Goal: Task Accomplishment & Management: Manage account settings

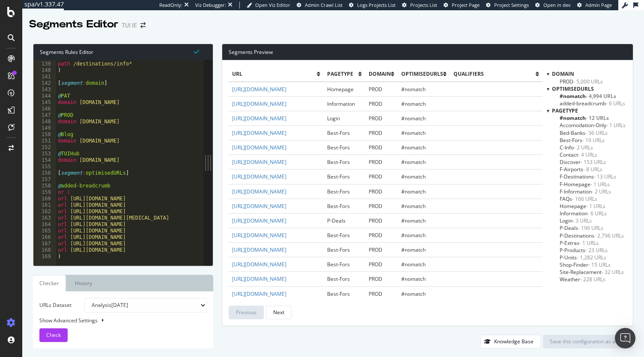
scroll to position [885, 0]
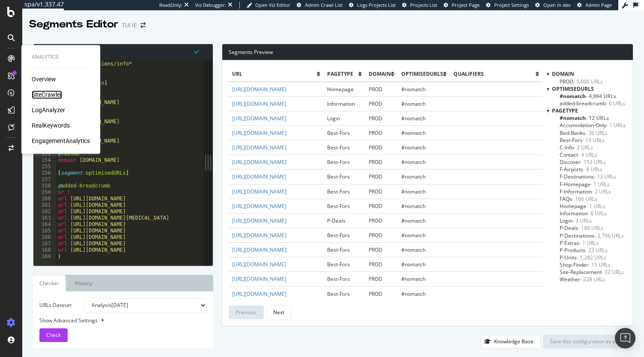
click at [44, 97] on div "SiteCrawler" at bounding box center [47, 94] width 30 height 9
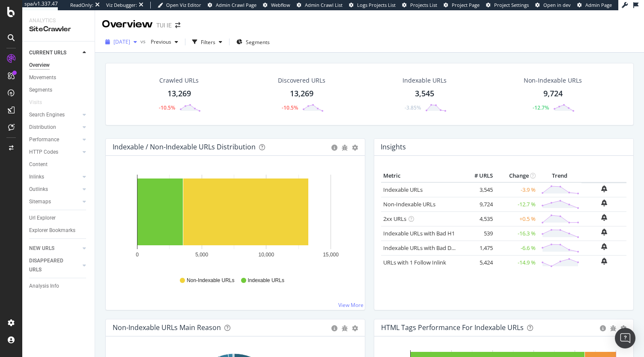
click at [130, 40] on span "[DATE]" at bounding box center [121, 41] width 17 height 7
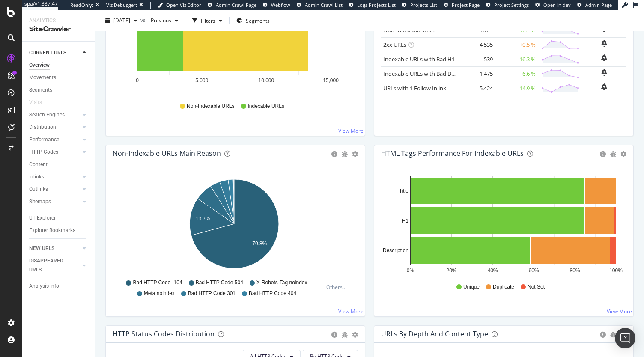
scroll to position [179, 0]
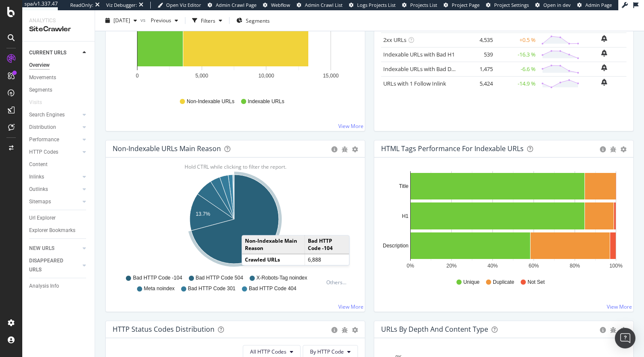
click at [250, 226] on icon "A chart." at bounding box center [234, 219] width 87 height 89
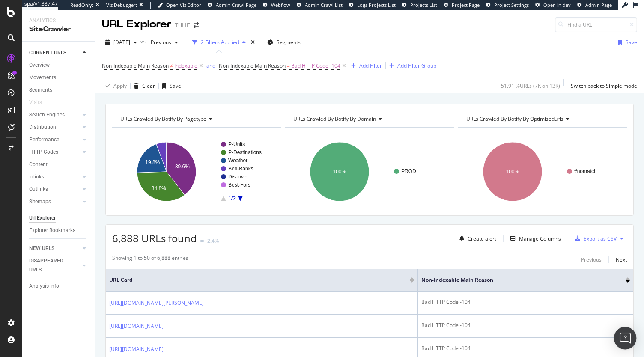
click at [619, 338] on div "Open Intercom Messenger" at bounding box center [625, 338] width 23 height 23
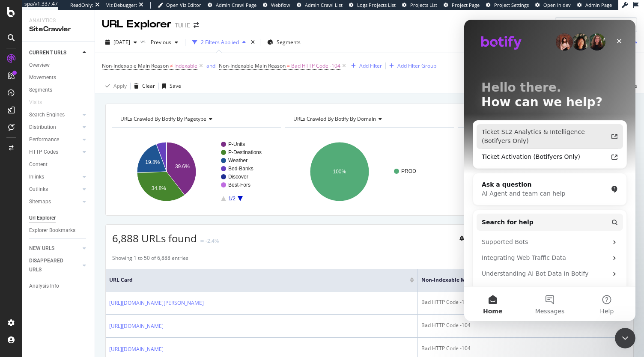
click at [570, 131] on div "Ticket SL2 Analytics & Intelligence (Botifyers Only)" at bounding box center [545, 137] width 126 height 18
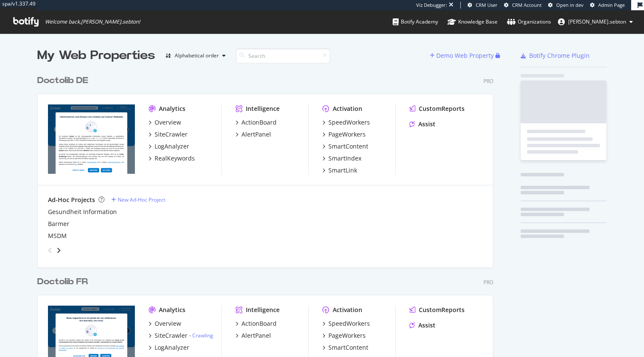
scroll to position [690, 456]
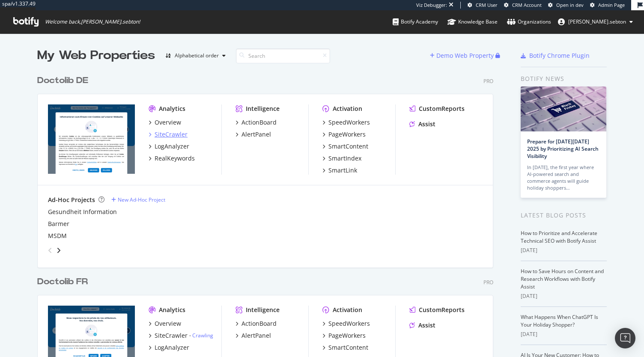
click at [164, 134] on div "SiteCrawler" at bounding box center [171, 134] width 33 height 9
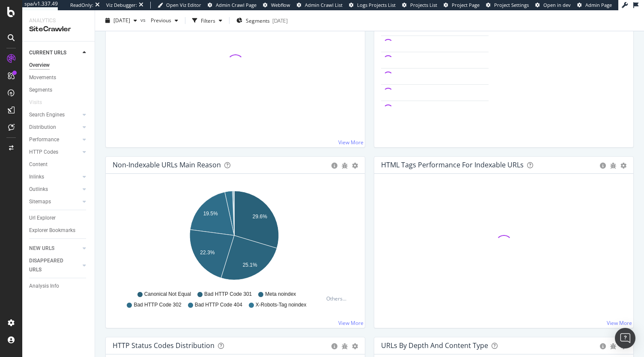
scroll to position [176, 0]
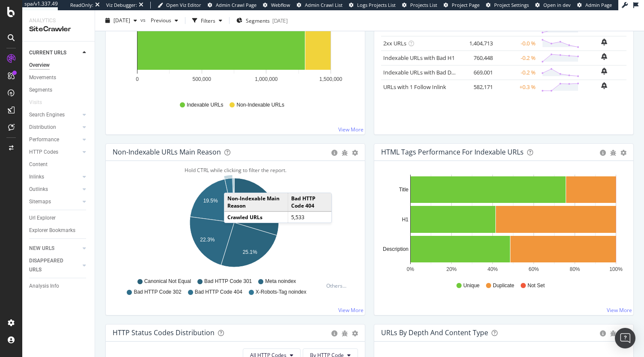
click at [232, 183] on icon "A chart." at bounding box center [229, 200] width 9 height 45
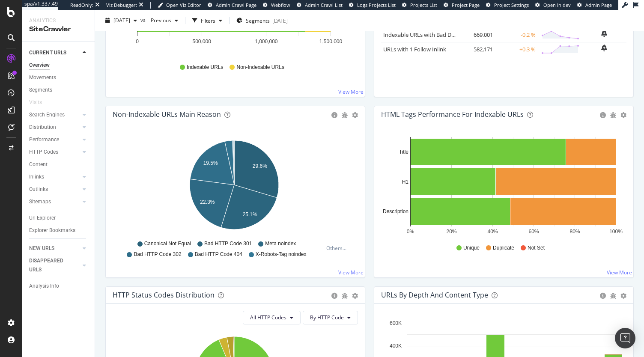
scroll to position [226, 0]
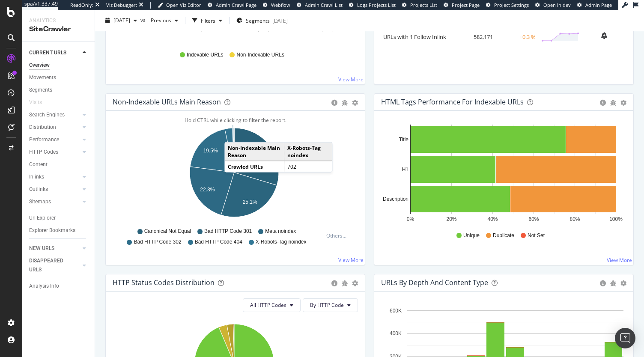
click at [233, 132] on icon "A chart." at bounding box center [233, 150] width 2 height 45
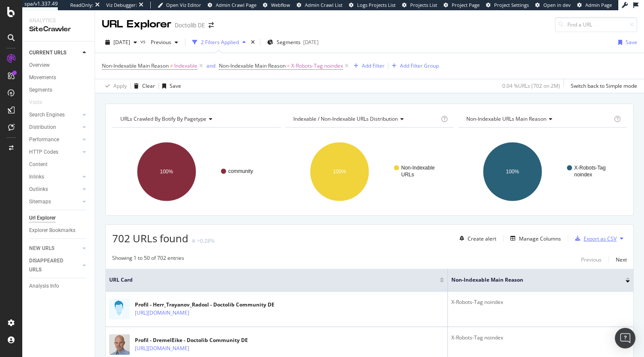
click at [589, 238] on div "Export as CSV" at bounding box center [600, 238] width 33 height 7
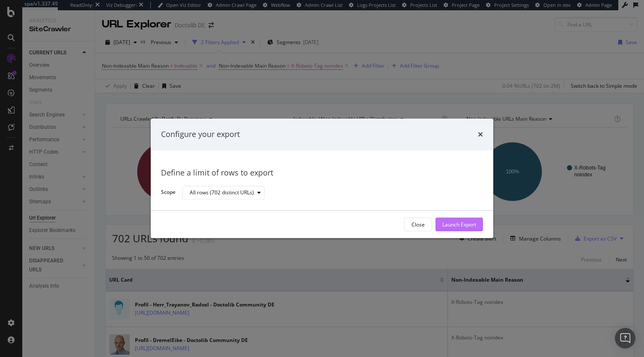
click at [460, 224] on div "Launch Export" at bounding box center [459, 224] width 34 height 7
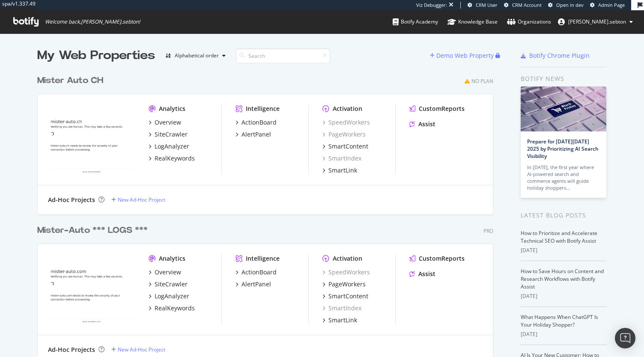
scroll to position [35, 0]
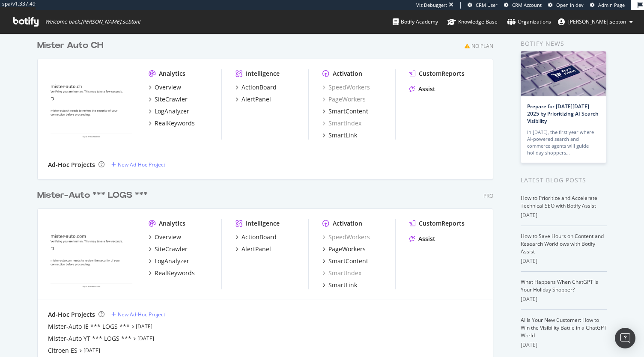
click at [110, 197] on div "Mister-Auto *** LOGS ***" at bounding box center [92, 195] width 110 height 12
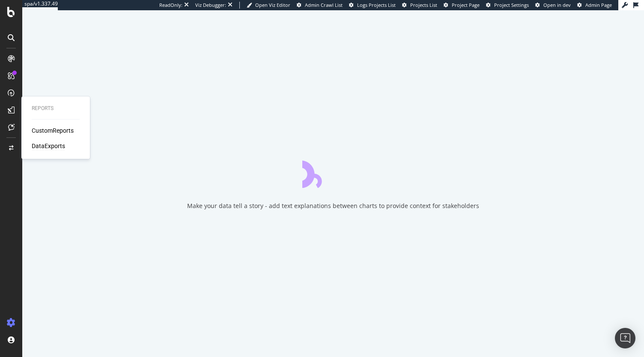
click at [47, 146] on div "DataExports" at bounding box center [48, 146] width 33 height 9
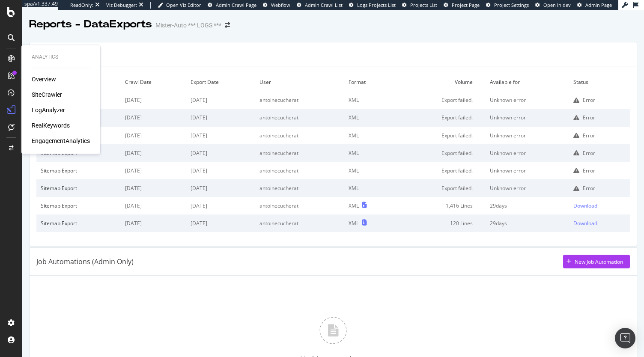
click at [36, 93] on div "SiteCrawler" at bounding box center [47, 94] width 30 height 9
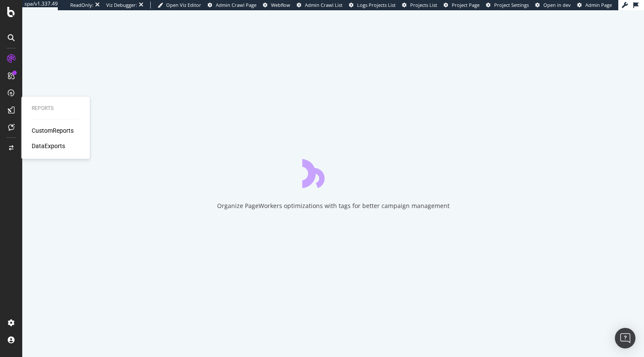
click at [48, 138] on div "CustomReports DataExports" at bounding box center [56, 138] width 48 height 24
click at [39, 149] on div "DataExports" at bounding box center [48, 146] width 33 height 9
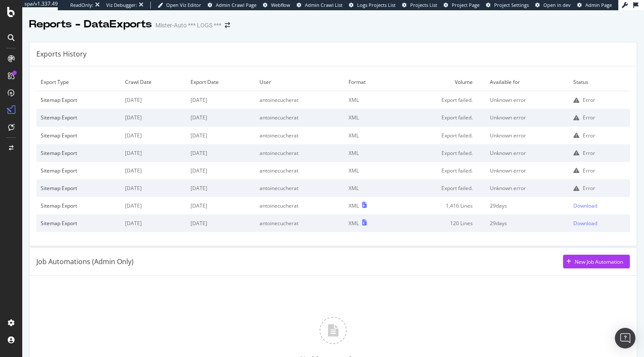
scroll to position [658, 0]
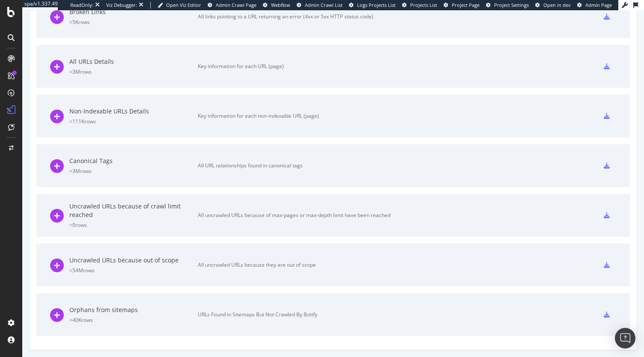
click at [604, 314] on icon at bounding box center [607, 315] width 6 height 6
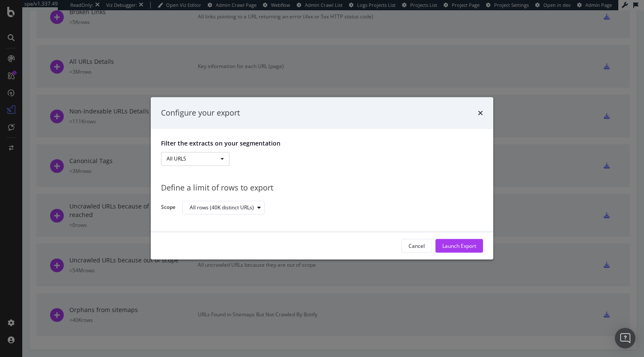
click at [219, 156] on button "All URLS" at bounding box center [195, 159] width 68 height 14
click at [286, 162] on div "All URLS All URLS Pagetype New_or_old Internal_static" at bounding box center [322, 159] width 322 height 15
click at [308, 170] on div "Filter the extracts on your segmentation All URLS All URLS Pagetype New_or_old …" at bounding box center [322, 180] width 342 height 103
click at [226, 158] on button "All URLS" at bounding box center [195, 159] width 68 height 14
click at [452, 243] on div "Launch Export" at bounding box center [459, 245] width 34 height 7
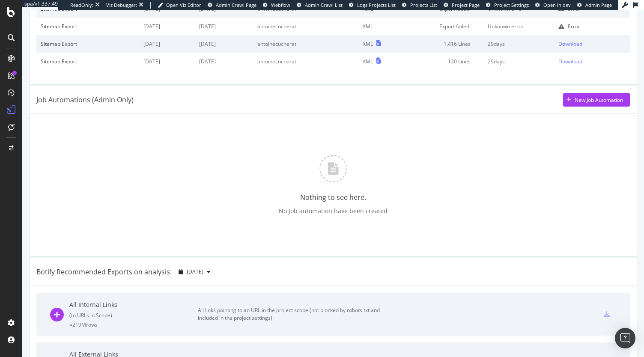
scroll to position [0, 0]
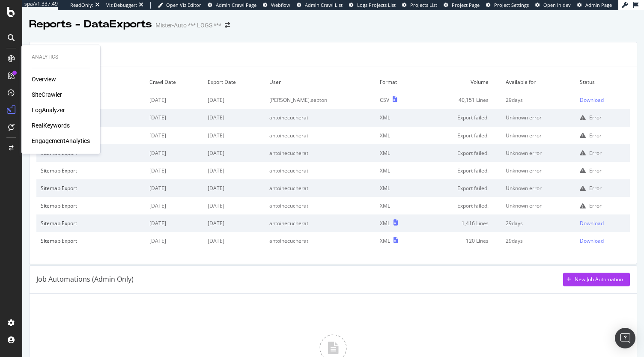
click at [40, 95] on div "SiteCrawler" at bounding box center [47, 94] width 30 height 9
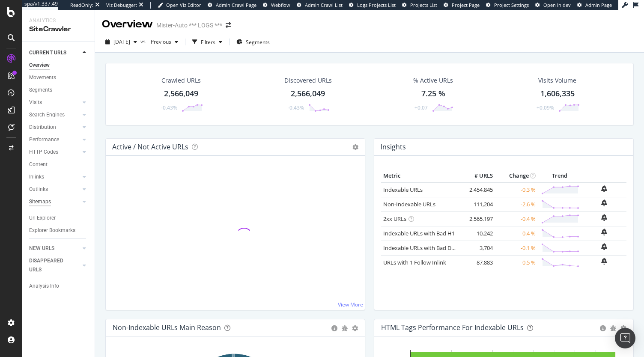
click at [38, 201] on div "Sitemaps" at bounding box center [40, 201] width 22 height 9
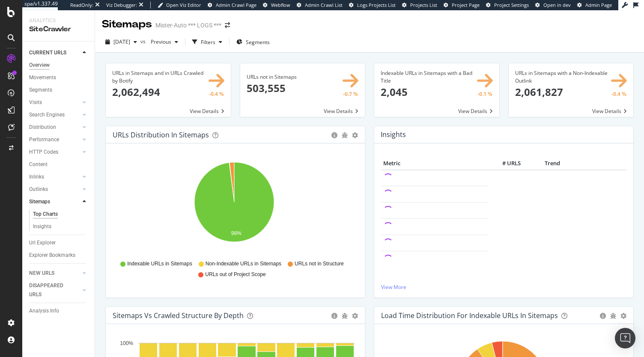
click at [44, 64] on div "Overview" at bounding box center [39, 65] width 21 height 9
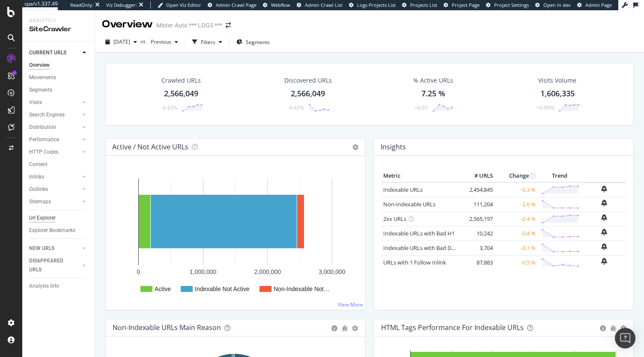
click at [43, 215] on div "Url Explorer" at bounding box center [42, 218] width 27 height 9
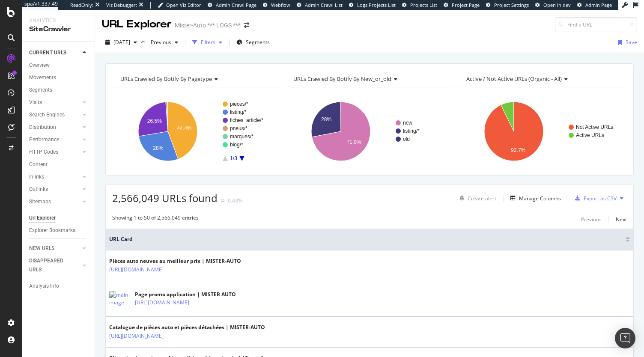
click at [226, 40] on div "button" at bounding box center [220, 42] width 10 height 5
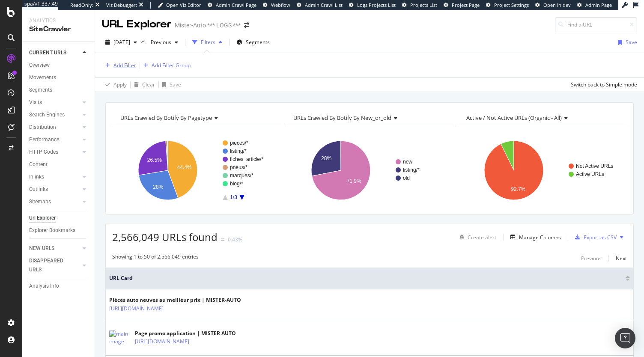
click at [117, 65] on div "Add Filter" at bounding box center [124, 65] width 23 height 7
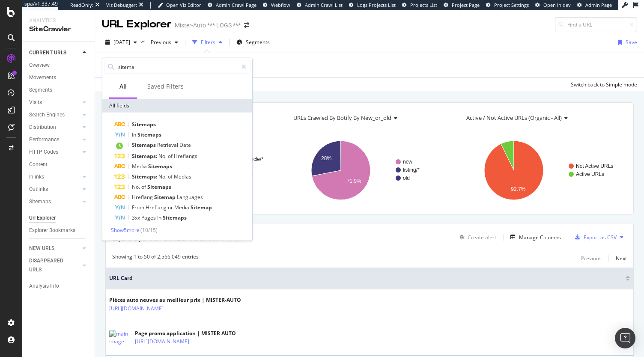
type input "sitemap"
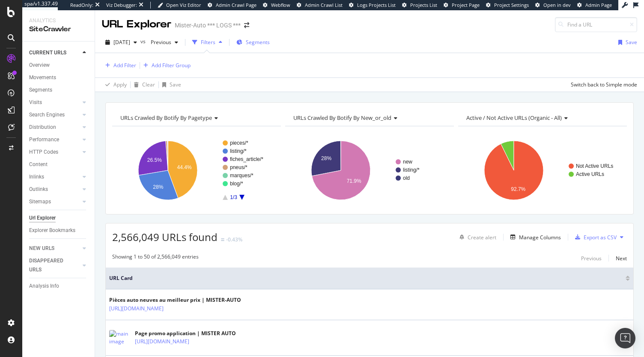
click at [268, 39] on span "Segments" at bounding box center [258, 42] width 24 height 7
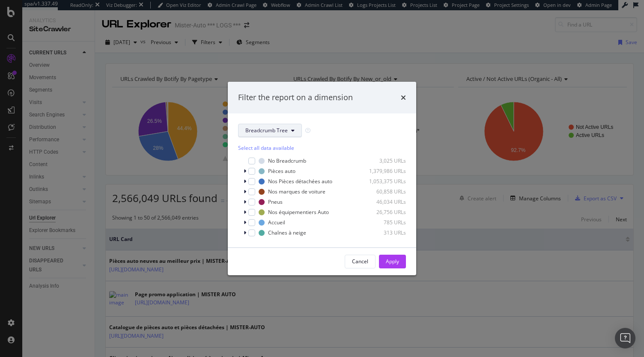
click at [277, 132] on span "Breadcrumb Tree" at bounding box center [266, 130] width 42 height 7
click at [462, 190] on div "Filter the report on a dimension Breadcrumb Tree Select all data available No B…" at bounding box center [322, 178] width 644 height 357
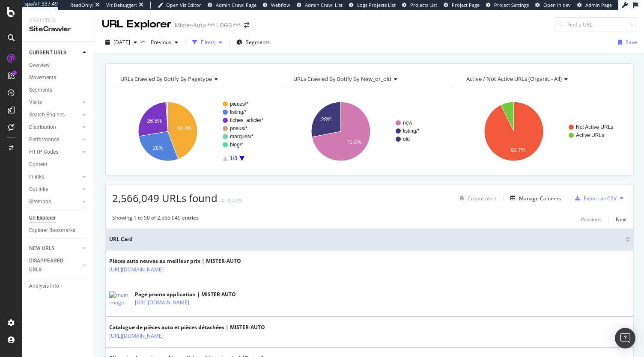
click at [215, 41] on div "Filters" at bounding box center [208, 42] width 15 height 7
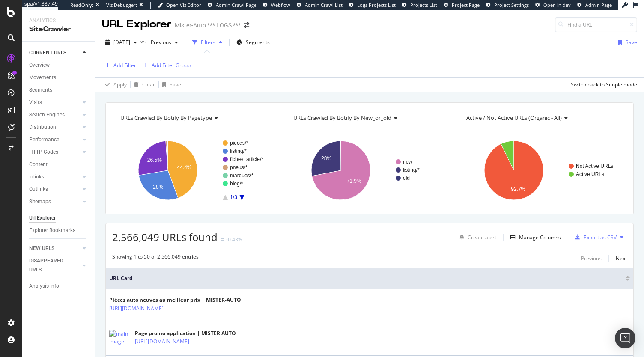
click at [122, 66] on div "Add Filter" at bounding box center [124, 65] width 23 height 7
click at [386, 255] on div "Showing 1 to 50 of 2,566,049 entries Previous Next" at bounding box center [369, 258] width 527 height 10
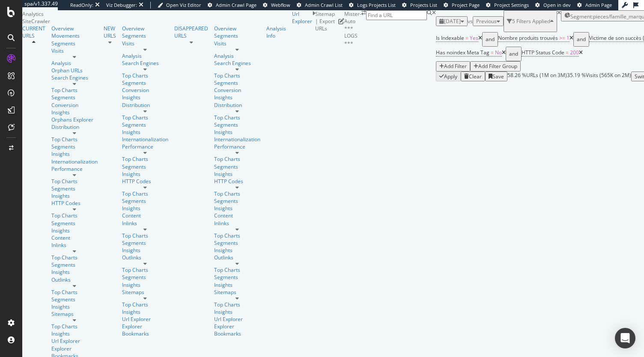
scroll to position [50, 0]
click at [584, 217] on span "Export XML Sitemaps" at bounding box center [574, 218] width 58 height 8
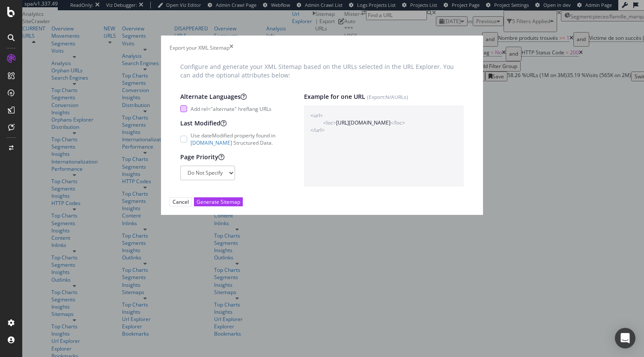
click at [237, 113] on span "Add rel="alternate" hreflang URLs" at bounding box center [231, 108] width 81 height 7
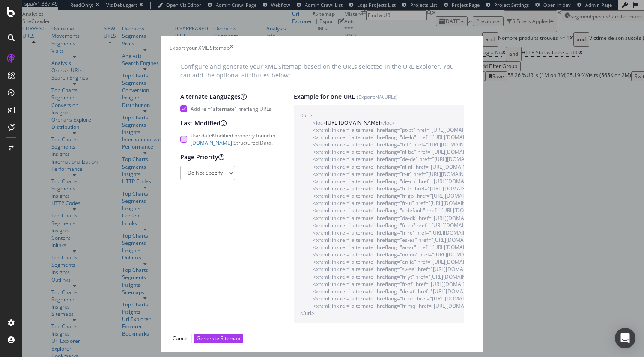
click at [224, 138] on span "Use dateModified property found in schema.org Structured Data." at bounding box center [234, 139] width 86 height 15
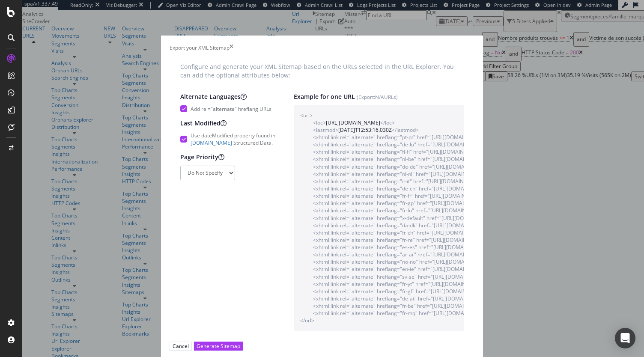
click at [220, 179] on select "Do Not Specify 0 0.1 0.2 0.3 0.4 0.5 0.6 0.7 0.8 0.9 1" at bounding box center [207, 173] width 55 height 15
click at [240, 179] on div "Page Priority Do Not Specify 0 0.1 0.2 0.3 0.4 0.5 0.6 0.7 0.8 0.9 1" at bounding box center [228, 166] width 96 height 27
click at [240, 342] on div "Generate Sitemap" at bounding box center [219, 345] width 44 height 7
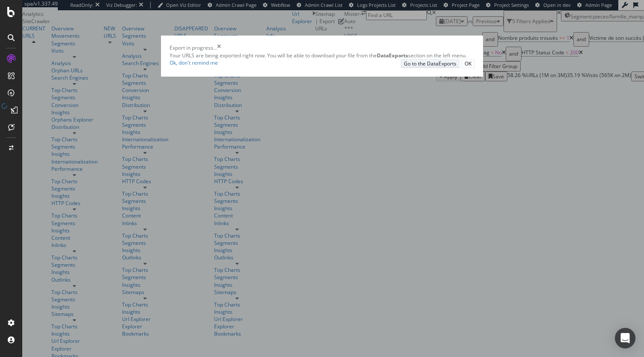
click at [414, 67] on div "Go to the DataExports" at bounding box center [430, 63] width 53 height 7
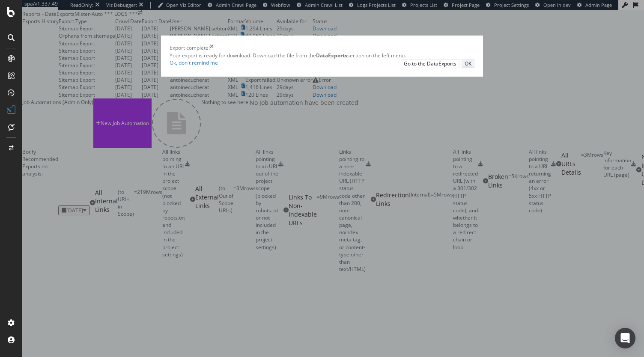
click at [474, 68] on button "OK" at bounding box center [468, 63] width 13 height 9
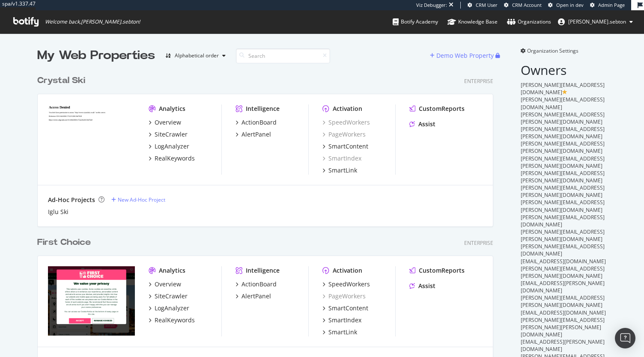
scroll to position [350, 631]
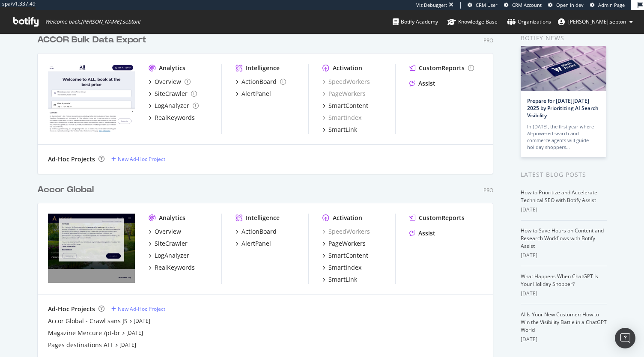
scroll to position [41, 0]
click at [350, 244] on div "PageWorkers" at bounding box center [346, 243] width 37 height 9
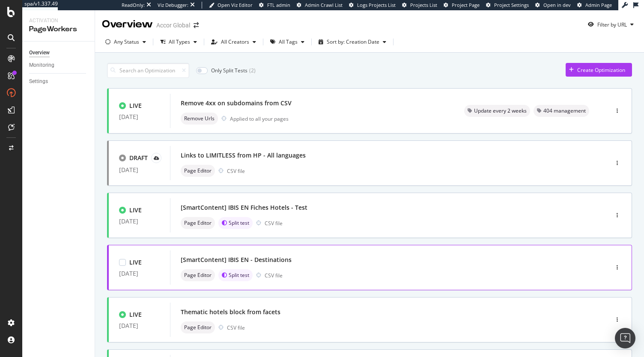
scroll to position [68, 0]
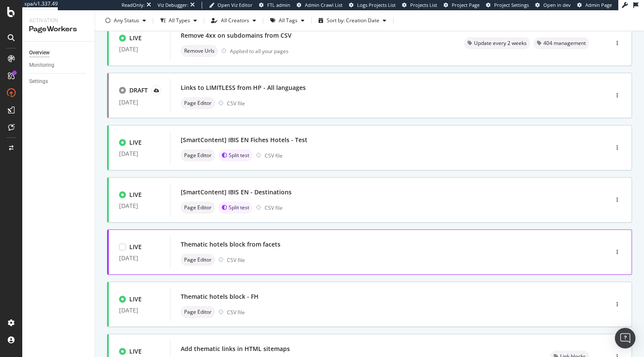
click at [263, 246] on div "Thematic hotels block from facets" at bounding box center [231, 244] width 100 height 9
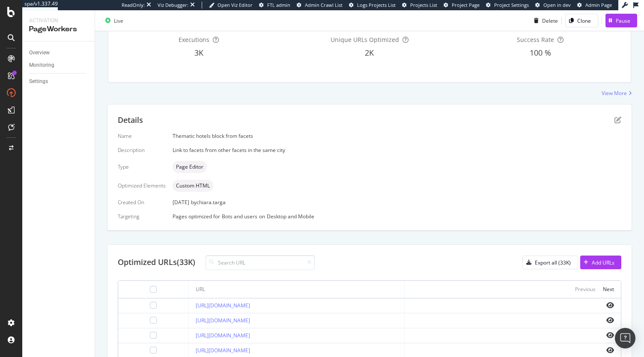
scroll to position [93, 0]
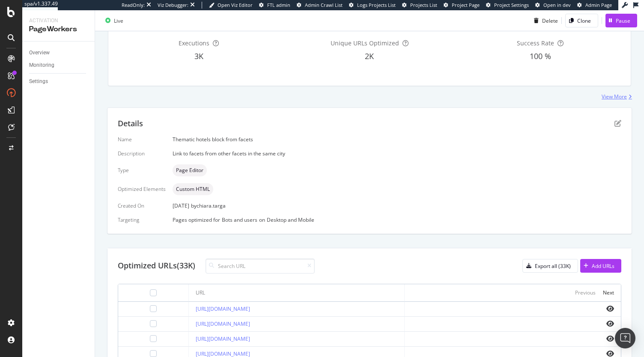
click at [602, 95] on div "View More" at bounding box center [614, 96] width 25 height 7
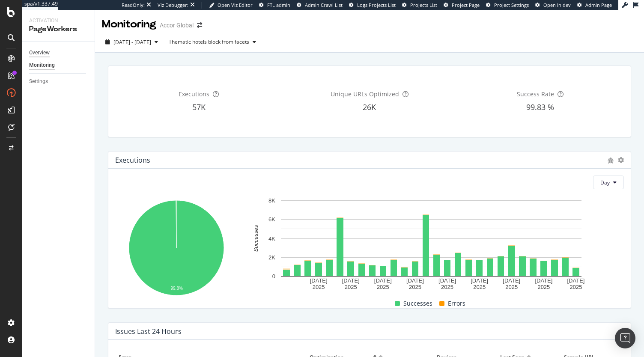
click at [41, 57] on div "Overview" at bounding box center [39, 52] width 21 height 9
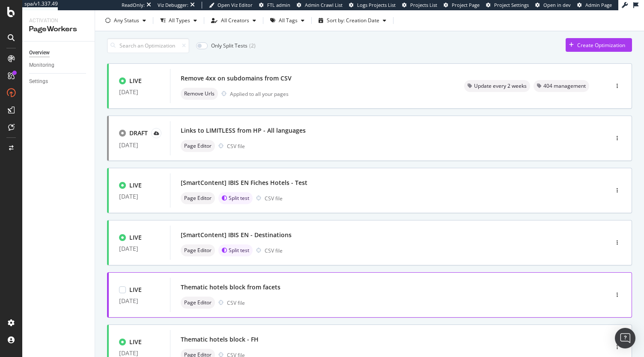
scroll to position [25, 0]
click at [262, 294] on div "Thematic hotels block from facets Page Editor CSV file" at bounding box center [376, 294] width 391 height 27
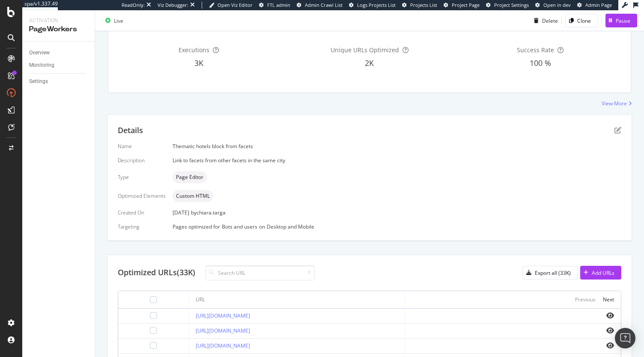
scroll to position [85, 0]
click at [610, 105] on div "View More" at bounding box center [614, 104] width 25 height 7
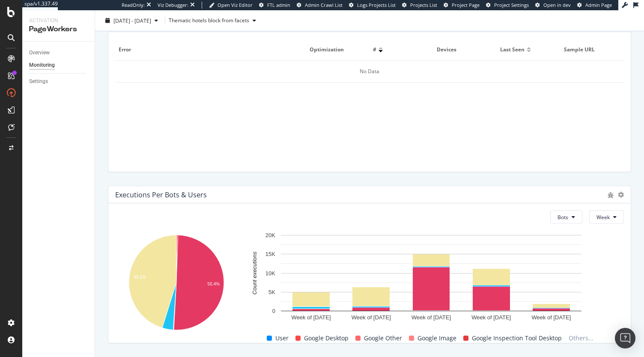
scroll to position [331, 0]
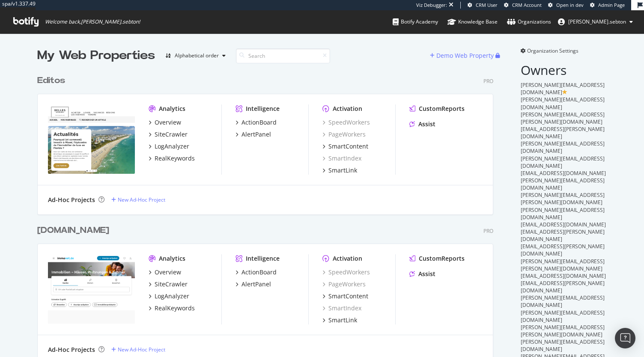
scroll to position [2430, 456]
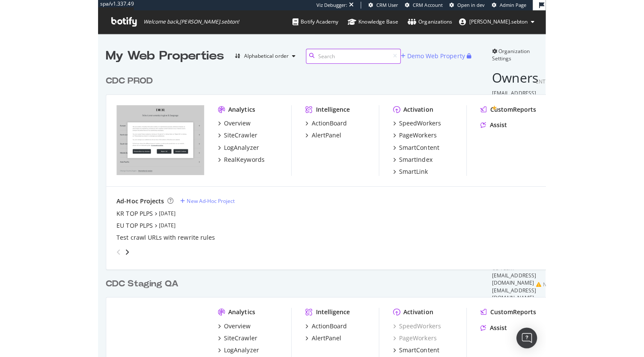
scroll to position [368, 456]
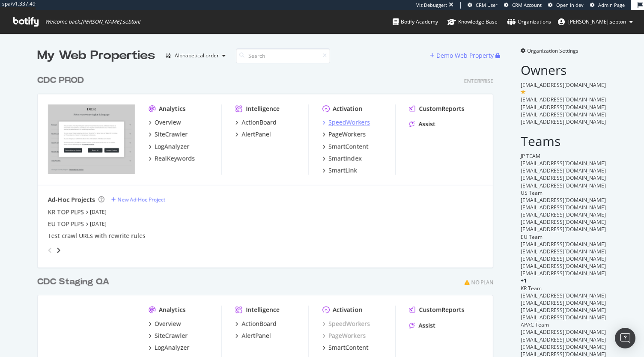
click at [346, 121] on div "SpeedWorkers" at bounding box center [349, 122] width 42 height 9
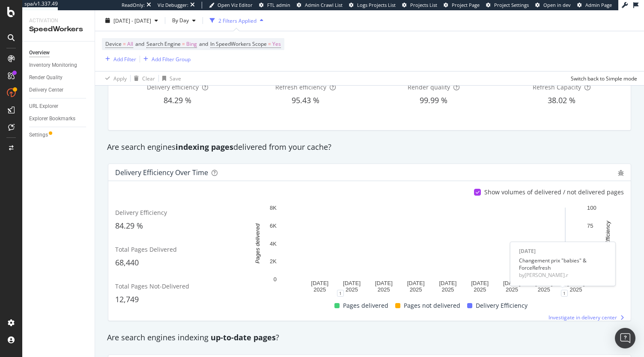
scroll to position [110, 0]
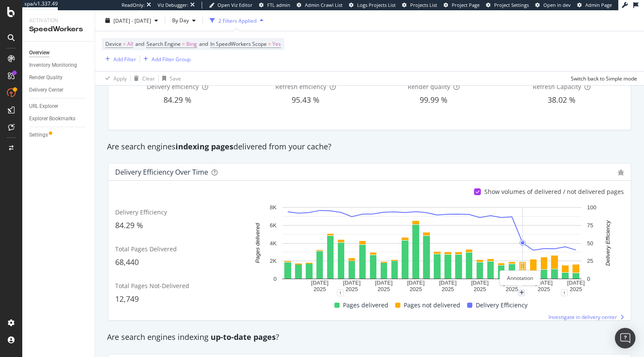
click at [523, 293] on div "plus" at bounding box center [521, 292] width 7 height 7
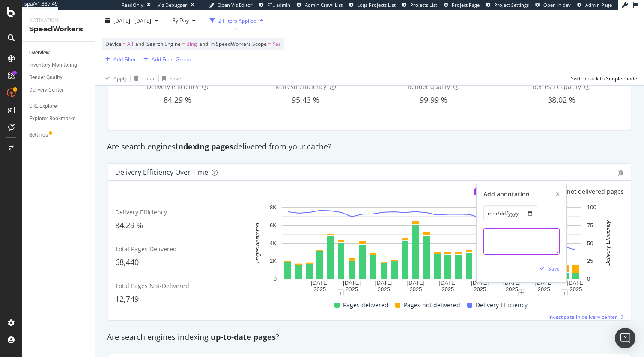
click at [497, 242] on textarea at bounding box center [521, 241] width 76 height 27
type textarea "Force Refresh all Products"
click at [551, 265] on div "Save" at bounding box center [554, 268] width 12 height 7
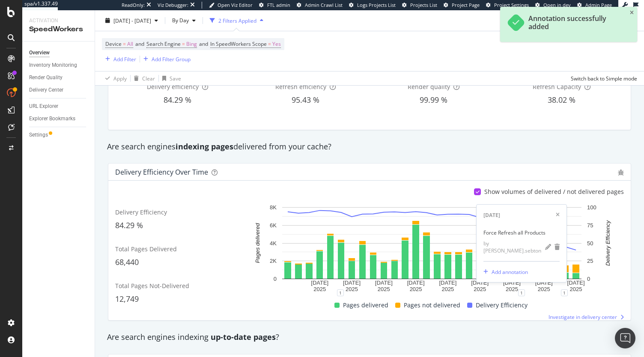
click at [491, 161] on div "Delivery Efficiency over time Show volumes of delivered / not delivered pages D…" at bounding box center [369, 241] width 533 height 171
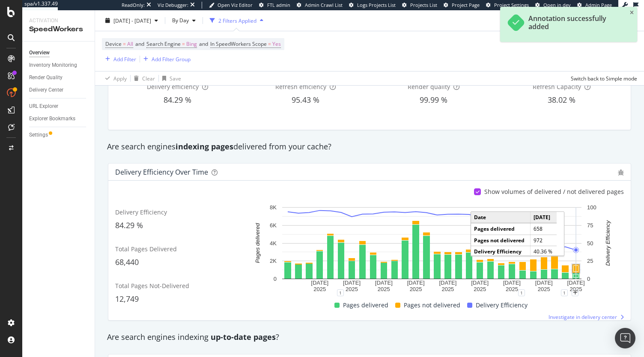
click at [574, 266] on rect "A chart." at bounding box center [576, 269] width 5 height 6
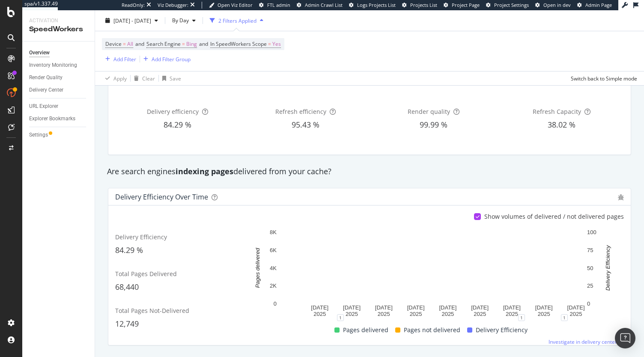
scroll to position [86, 0]
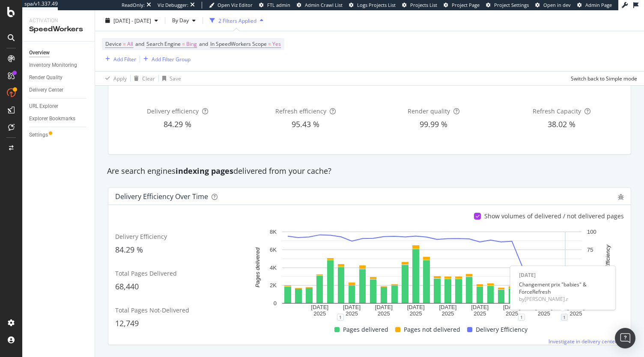
click at [565, 316] on div "1" at bounding box center [564, 317] width 7 height 7
click at [589, 273] on icon "pencil" at bounding box center [591, 275] width 6 height 6
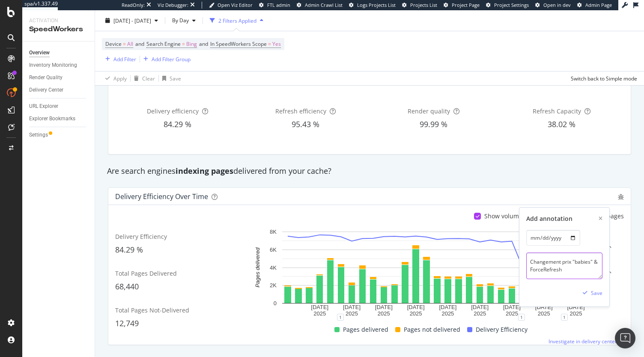
click at [579, 269] on textarea "Changement prix "babies" & ForceRefresh" at bounding box center [564, 266] width 76 height 27
type textarea "Changement prix /baby"
click at [592, 289] on div "Save" at bounding box center [597, 292] width 12 height 7
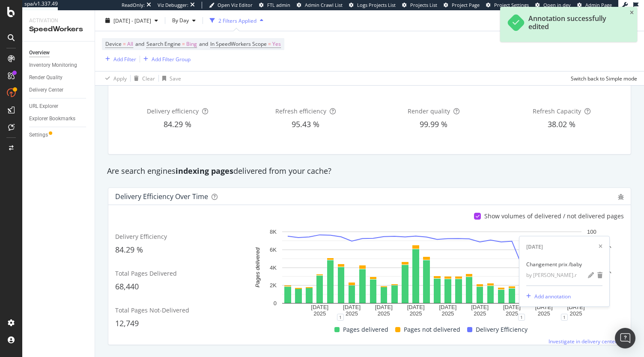
click at [627, 279] on div "Delivery Efficiency over time Show volumes of delivered / not delivered pages D…" at bounding box center [369, 266] width 533 height 171
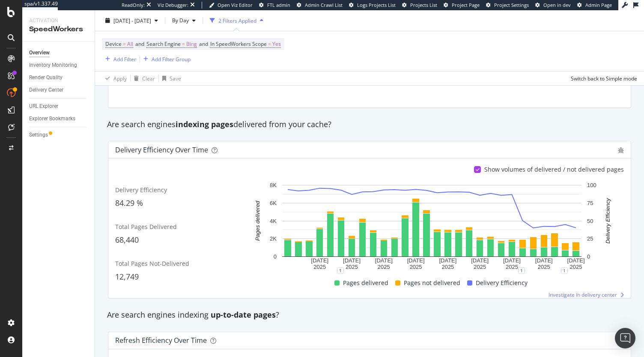
scroll to position [130, 0]
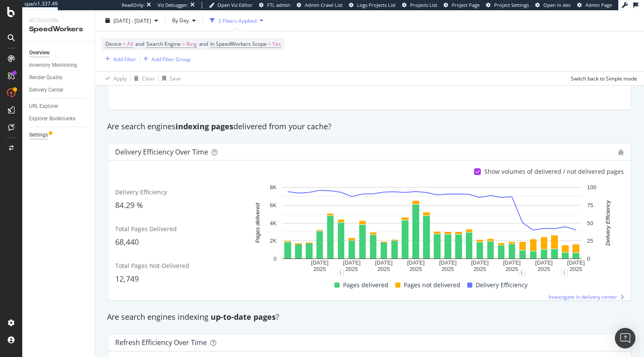
click at [39, 136] on div "Settings" at bounding box center [38, 135] width 19 height 9
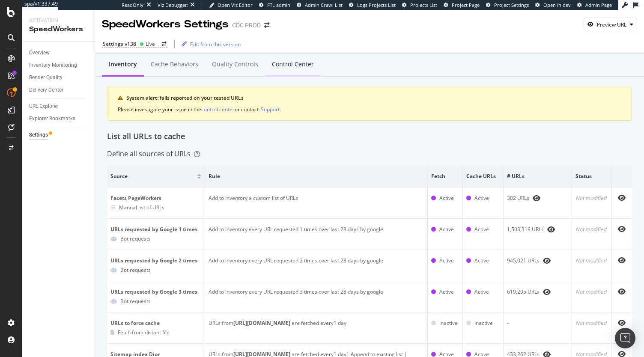
click at [310, 58] on div "Control Center" at bounding box center [293, 65] width 56 height 24
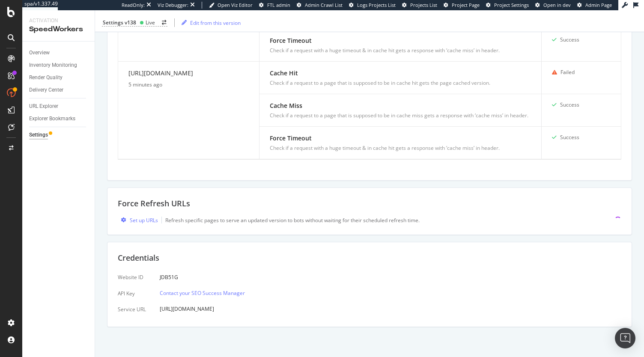
scroll to position [513, 0]
click at [143, 219] on div "Set up URLs" at bounding box center [144, 220] width 28 height 7
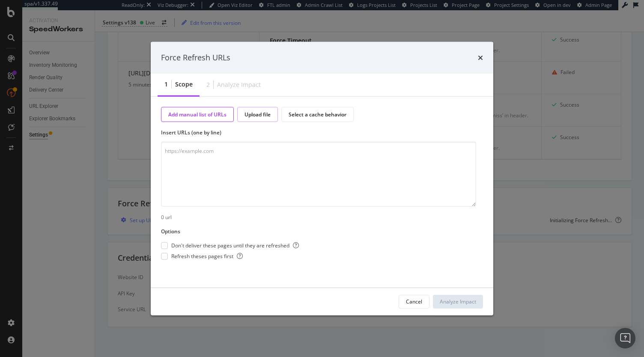
click at [263, 112] on div "Upload file" at bounding box center [257, 113] width 26 height 7
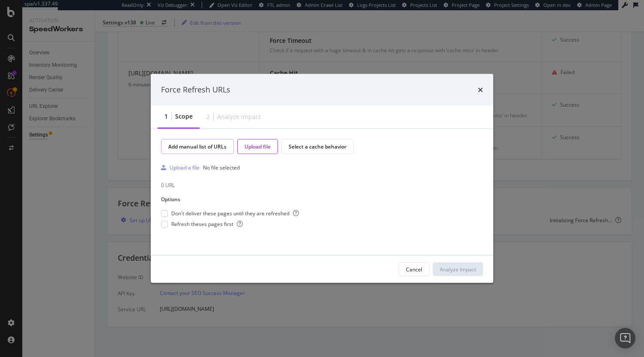
click at [206, 144] on div "Add manual list of URLs" at bounding box center [197, 146] width 58 height 7
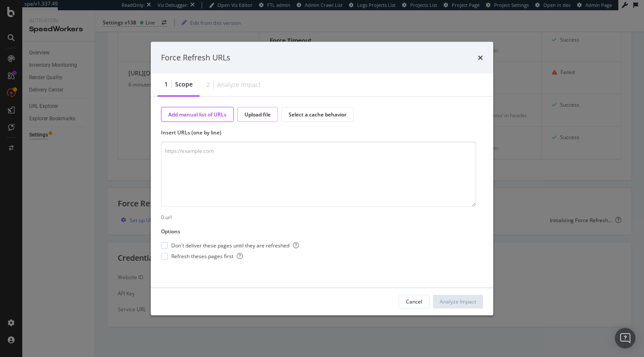
click at [263, 116] on div "Upload file" at bounding box center [257, 113] width 26 height 7
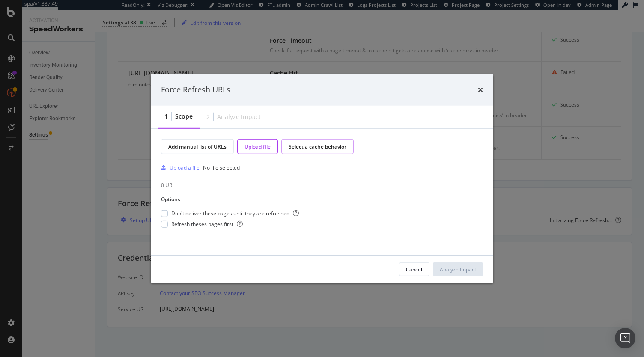
click at [308, 146] on div "Select a cache behavior" at bounding box center [318, 146] width 58 height 7
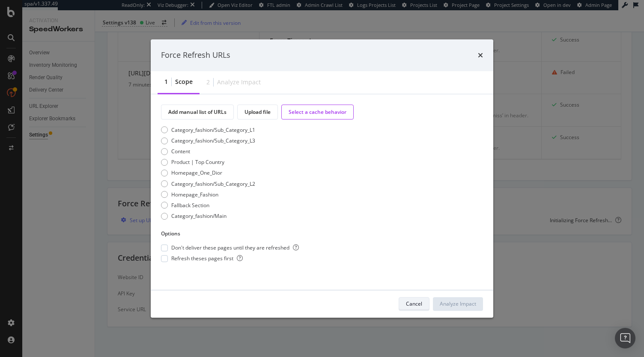
click at [418, 299] on div "Cancel" at bounding box center [414, 304] width 16 height 12
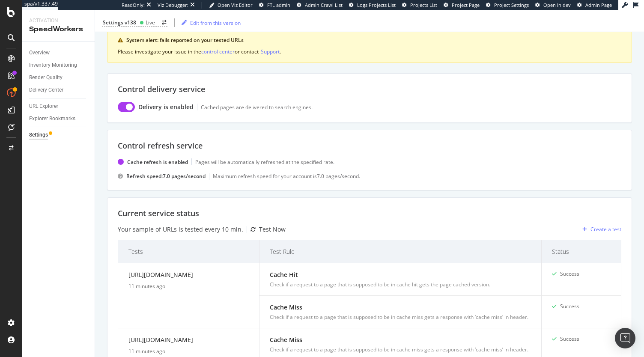
scroll to position [58, 0]
click at [45, 56] on div "Overview" at bounding box center [39, 52] width 21 height 9
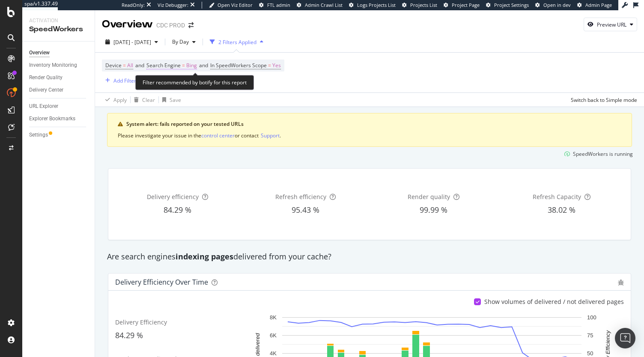
click at [181, 68] on span "Search Engine" at bounding box center [163, 65] width 34 height 7
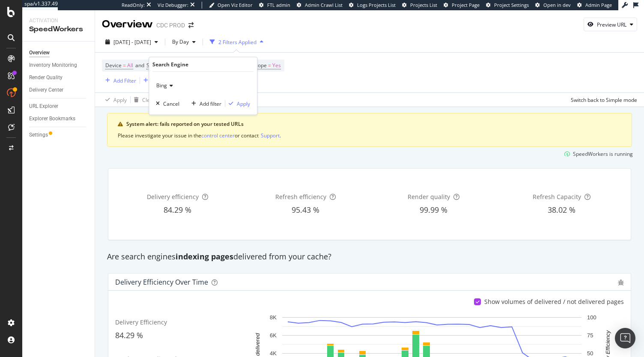
click at [165, 85] on span "Bing" at bounding box center [161, 85] width 11 height 7
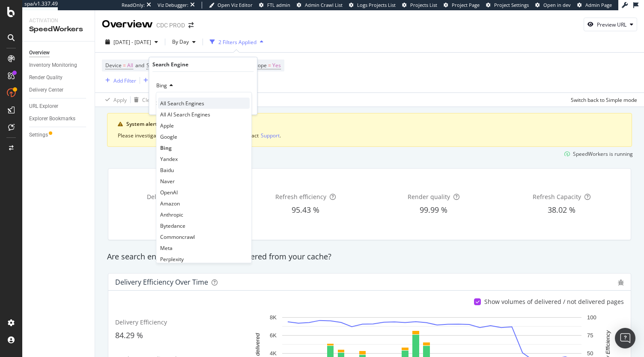
click at [175, 104] on span "All Search Engines" at bounding box center [182, 102] width 44 height 7
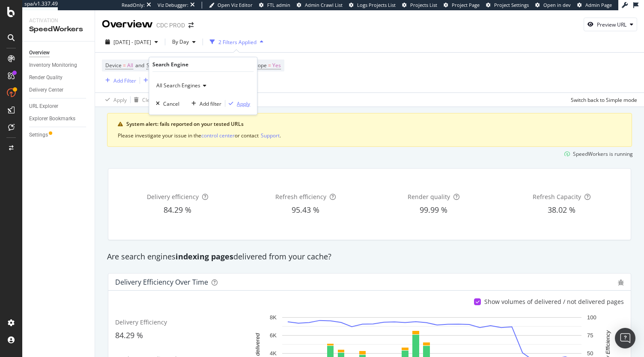
click at [243, 100] on div "Apply" at bounding box center [243, 103] width 13 height 7
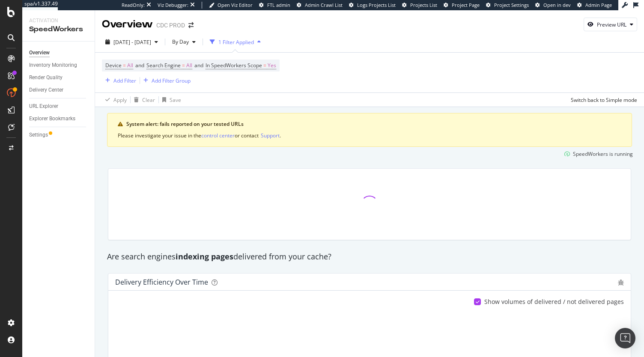
click at [184, 71] on div "Device = All and Search Engine = All and In SpeedWorkers Scope = Yes Add Filter…" at bounding box center [191, 73] width 178 height 26
click at [180, 66] on span "Search Engine" at bounding box center [163, 65] width 34 height 7
click at [190, 84] on span "All Search Engines" at bounding box center [178, 85] width 44 height 7
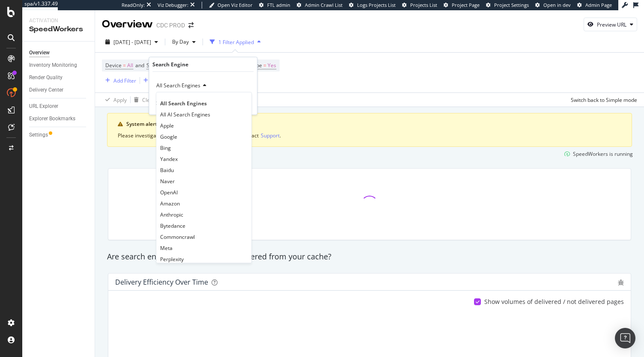
click at [314, 115] on div "System alert: fails reported on your tested URLs Please investigate your issue …" at bounding box center [369, 130] width 525 height 34
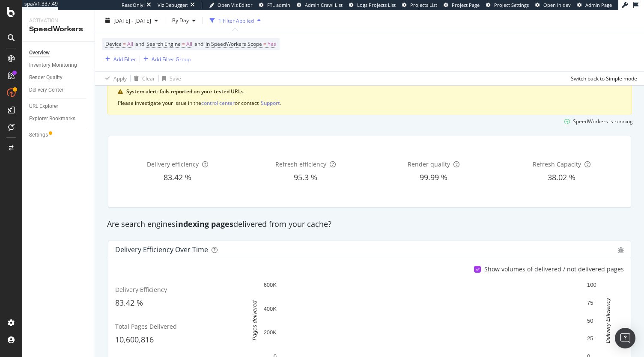
scroll to position [32, 0]
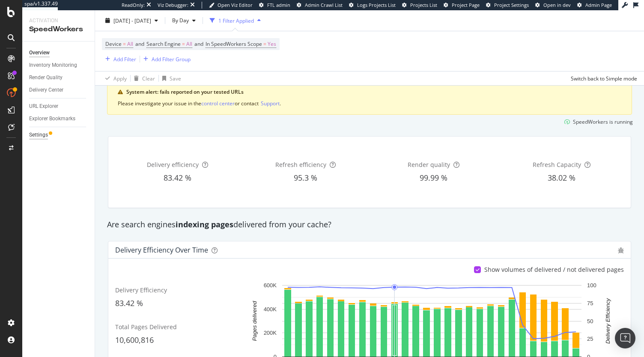
click at [45, 137] on div "Settings" at bounding box center [38, 135] width 19 height 9
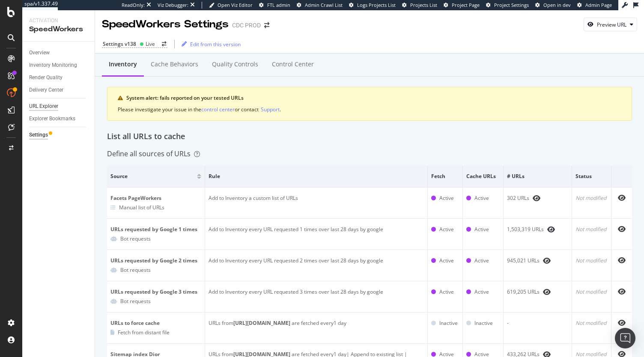
click at [51, 104] on div "URL Explorer" at bounding box center [43, 106] width 29 height 9
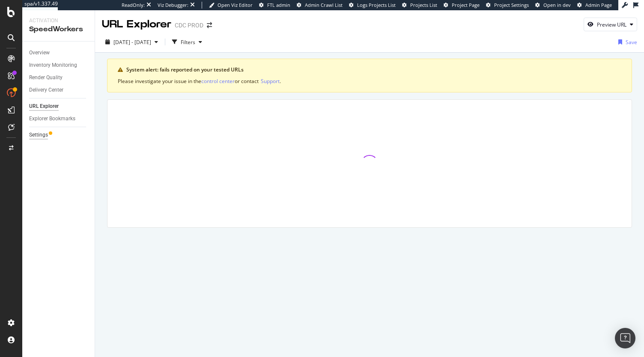
click at [38, 138] on div "Settings" at bounding box center [38, 135] width 19 height 9
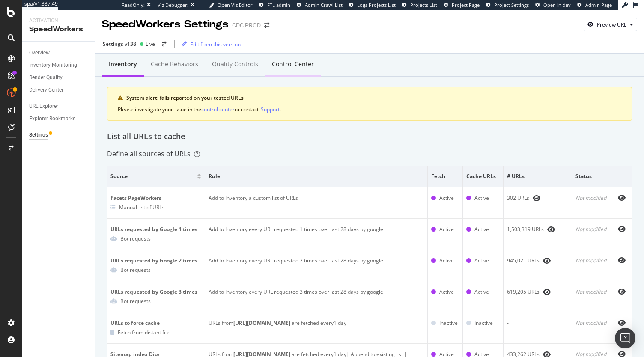
click at [292, 62] on div "Control Center" at bounding box center [293, 64] width 42 height 9
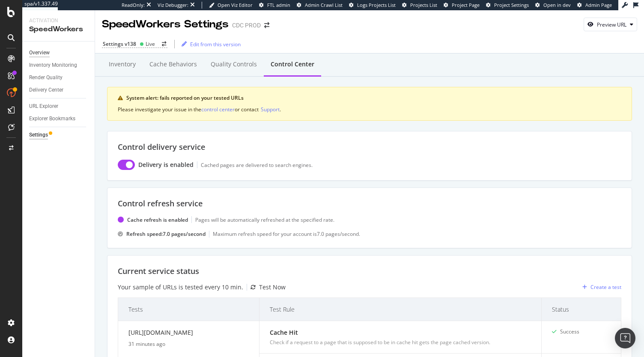
click at [44, 50] on div "Overview" at bounding box center [39, 52] width 21 height 9
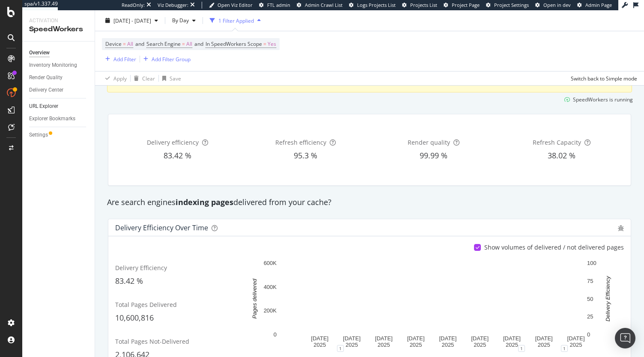
scroll to position [47, 0]
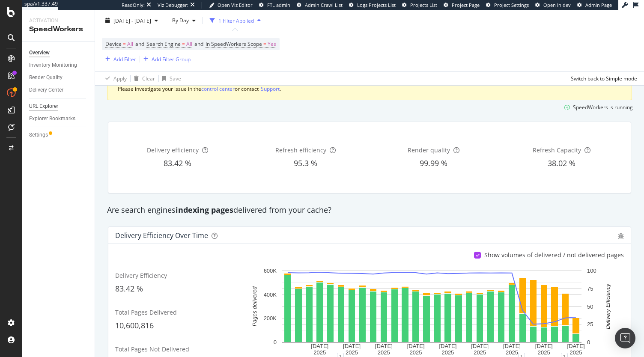
click at [47, 104] on div "URL Explorer" at bounding box center [43, 106] width 29 height 9
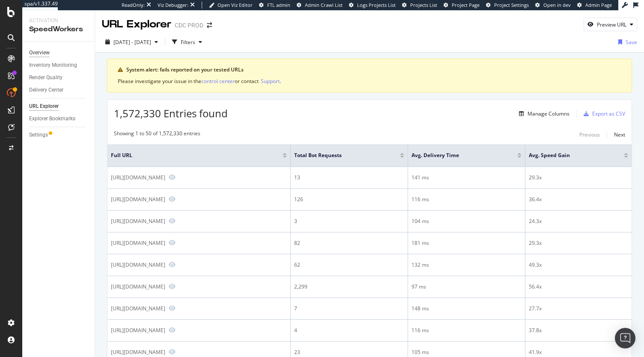
click at [46, 49] on div "Overview" at bounding box center [39, 52] width 21 height 9
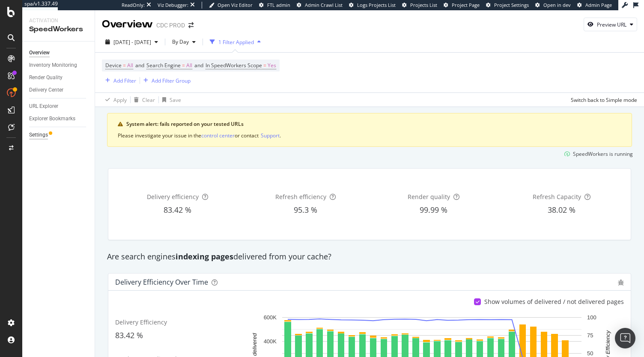
click at [41, 134] on div "Settings" at bounding box center [38, 135] width 19 height 9
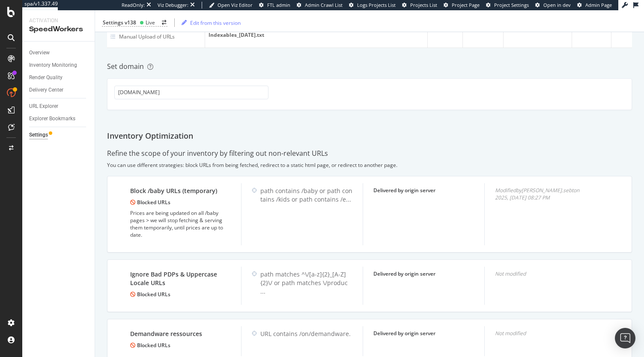
scroll to position [447, 0]
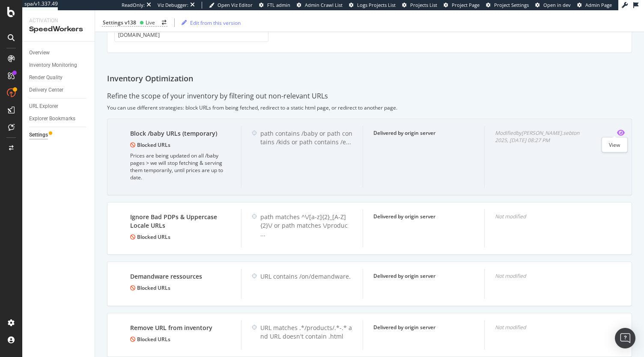
click at [617, 129] on icon "eye" at bounding box center [621, 132] width 8 height 7
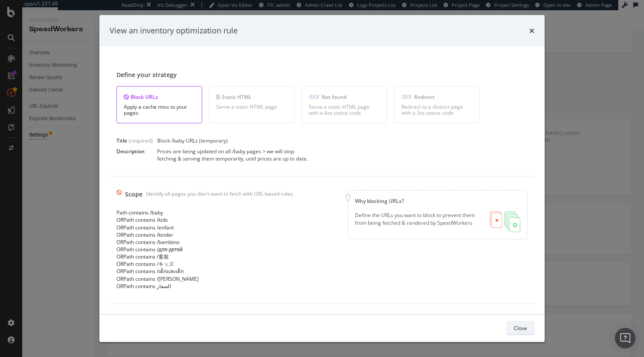
click at [517, 326] on div "Close" at bounding box center [520, 328] width 13 height 7
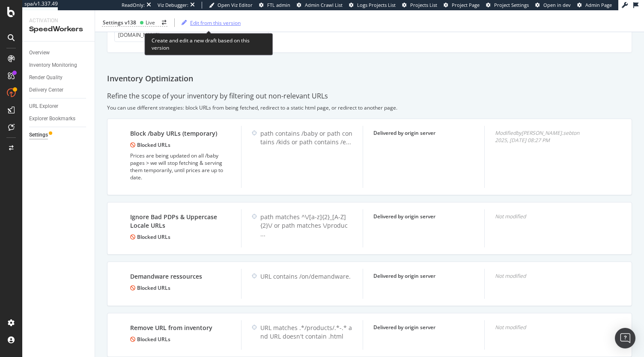
click at [200, 22] on div "Edit from this version" at bounding box center [215, 22] width 51 height 7
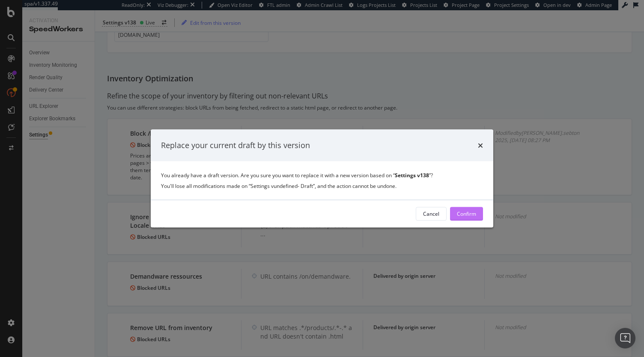
click at [468, 209] on div "Confirm" at bounding box center [466, 213] width 19 height 13
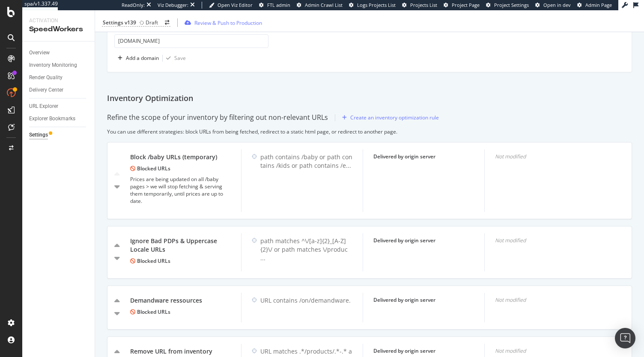
scroll to position [444, 0]
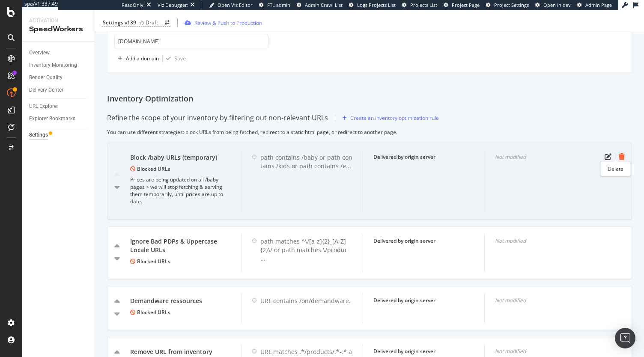
click at [619, 153] on icon "trash" at bounding box center [622, 156] width 6 height 7
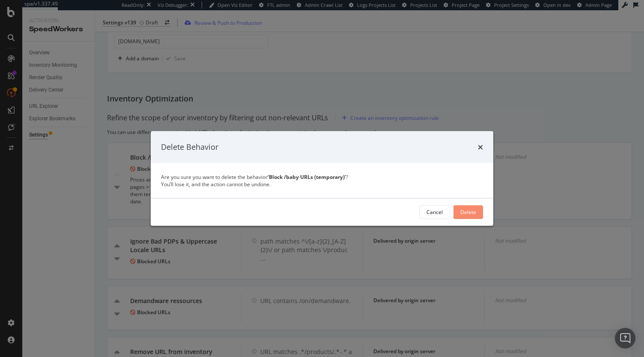
click at [465, 208] on div "Delete" at bounding box center [468, 211] width 16 height 7
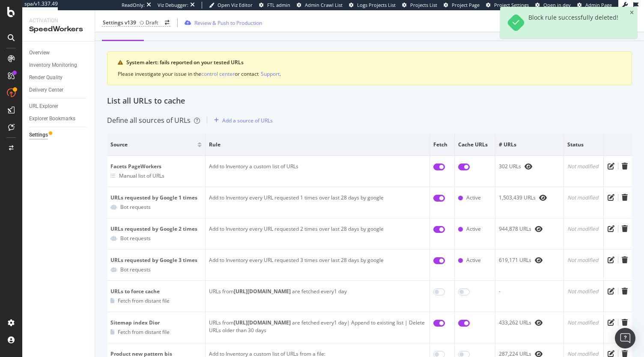
scroll to position [0, 0]
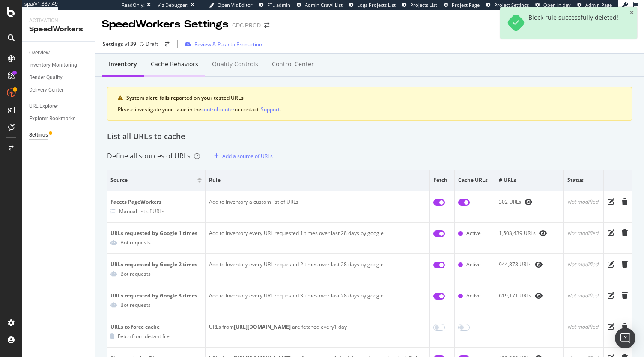
click at [181, 70] on div "Cache behaviors" at bounding box center [174, 65] width 61 height 24
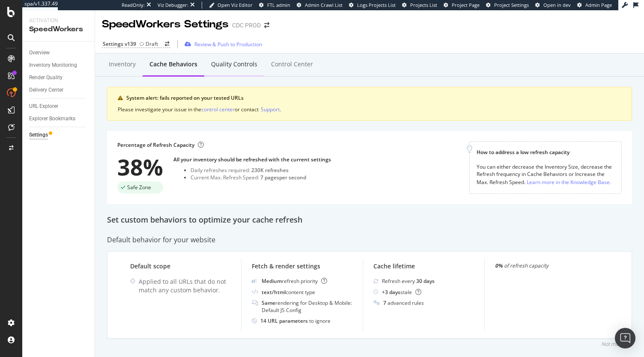
click at [220, 69] on div "Quality Controls" at bounding box center [234, 65] width 60 height 24
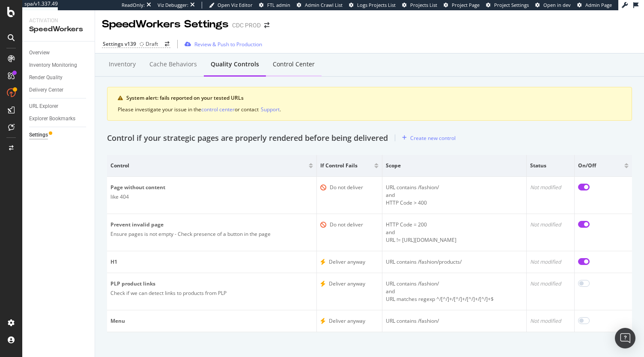
click at [297, 66] on div "Control Center" at bounding box center [294, 64] width 42 height 9
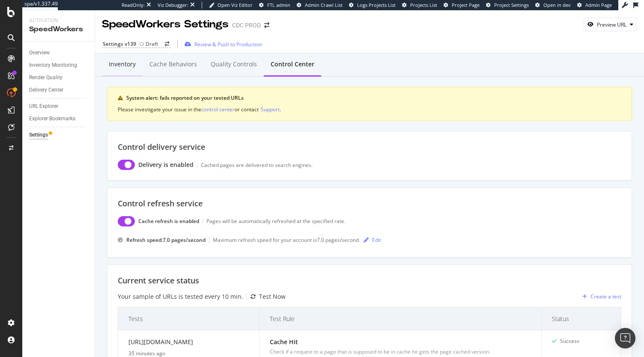
click at [118, 68] on div "Inventory" at bounding box center [122, 64] width 27 height 9
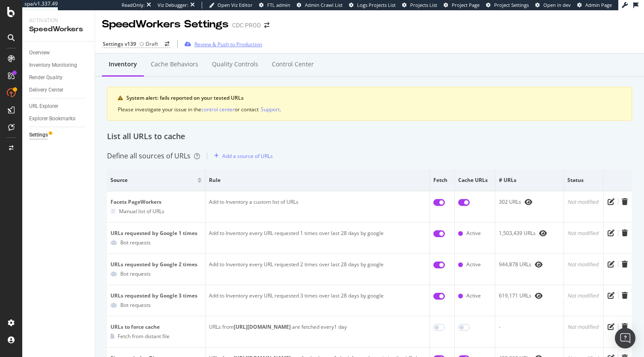
click at [229, 45] on div "Review & Push to Production" at bounding box center [228, 44] width 68 height 7
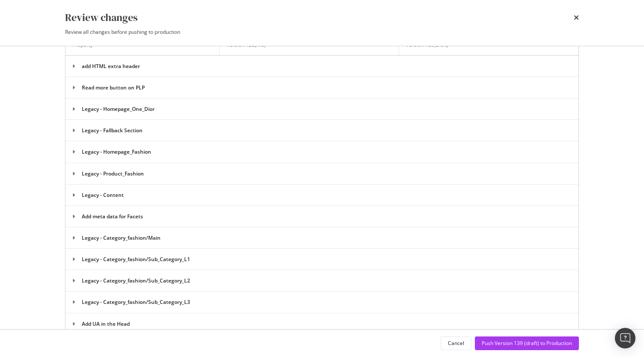
scroll to position [1071, 0]
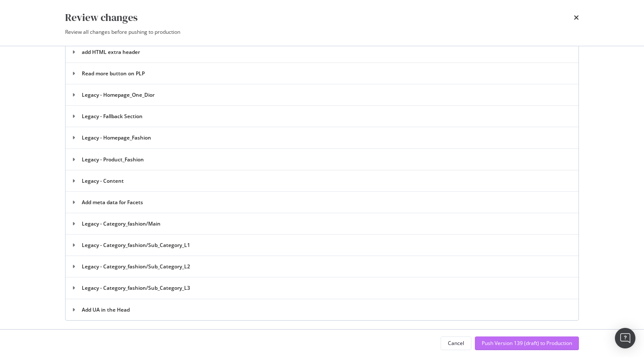
click at [504, 344] on div "Push Version 139 (draft) to Production" at bounding box center [527, 343] width 90 height 7
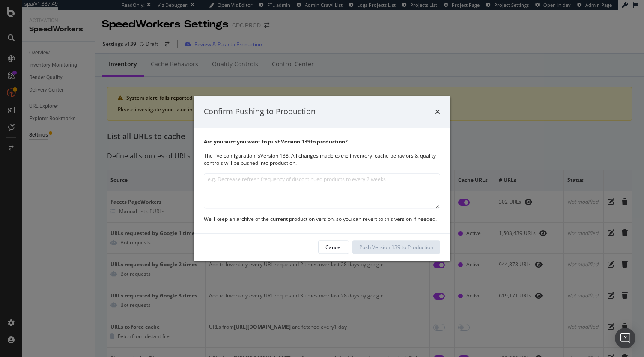
click at [265, 190] on textarea "modal" at bounding box center [322, 190] width 236 height 35
type textarea "Allowing /baby once more"
click at [399, 245] on div "Push Version 139 to Production" at bounding box center [396, 247] width 74 height 7
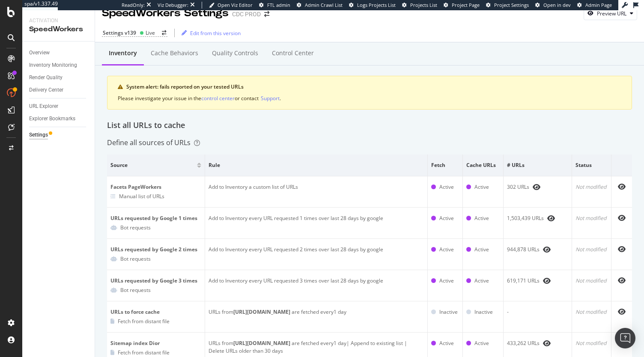
scroll to position [0, 0]
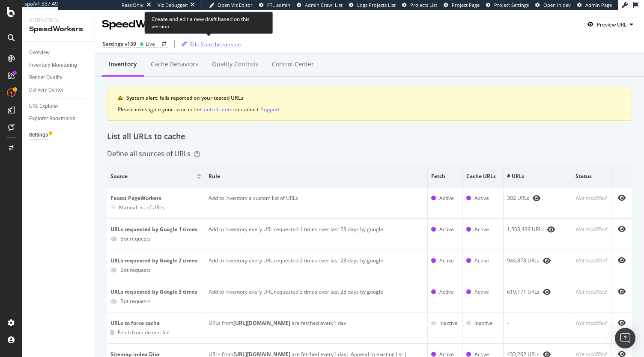
click at [214, 43] on div "Edit from this version" at bounding box center [215, 44] width 51 height 7
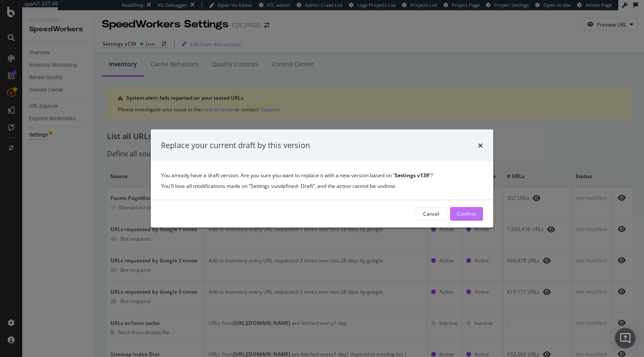
click at [472, 219] on div "Confirm" at bounding box center [466, 213] width 19 height 13
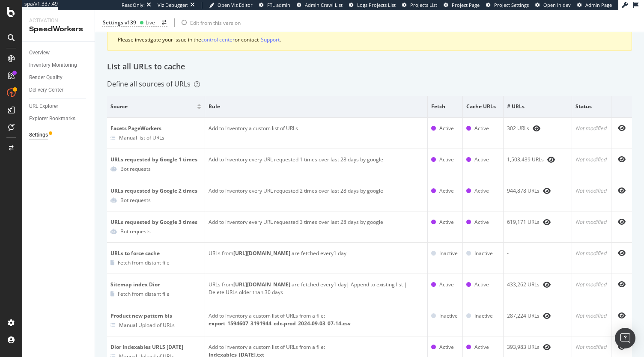
scroll to position [106, 0]
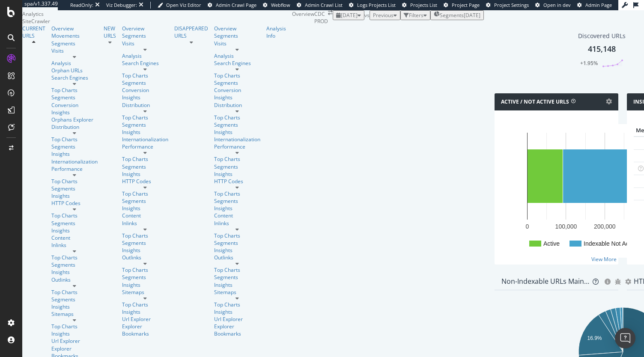
click at [434, 19] on div "Segments [DATE]" at bounding box center [457, 15] width 47 height 7
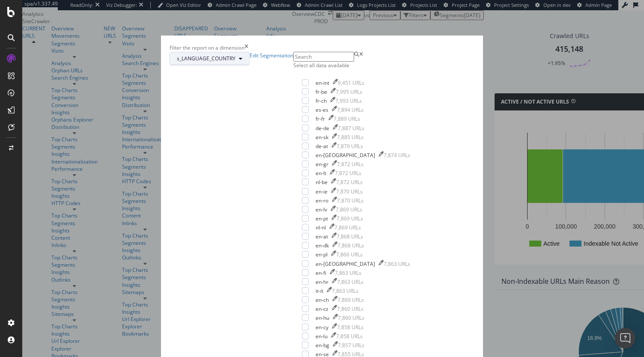
click at [235, 62] on span "s_LANGUAGE_COUNTRY" at bounding box center [206, 58] width 59 height 7
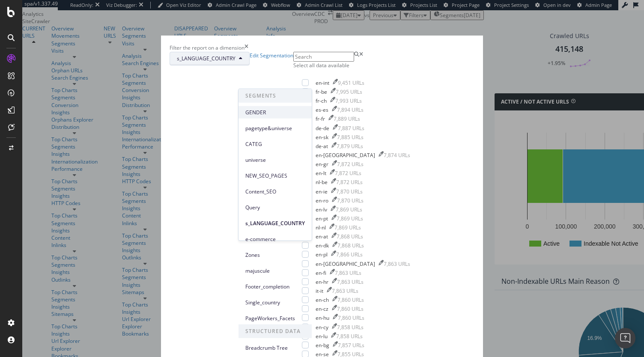
click at [270, 110] on span "GENDER" at bounding box center [275, 112] width 60 height 8
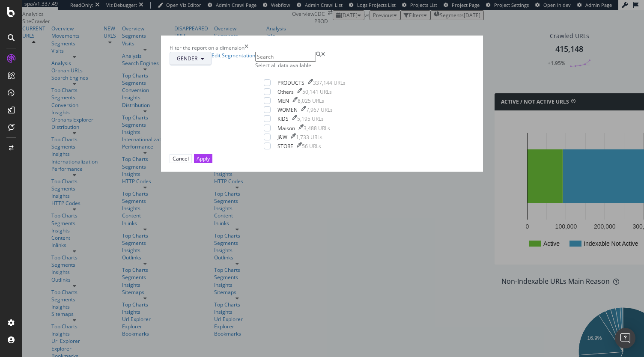
click at [197, 62] on span "GENDER" at bounding box center [187, 58] width 21 height 7
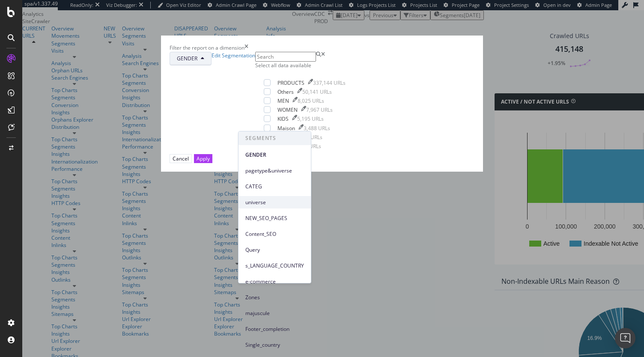
click at [263, 203] on span "universe" at bounding box center [274, 203] width 59 height 8
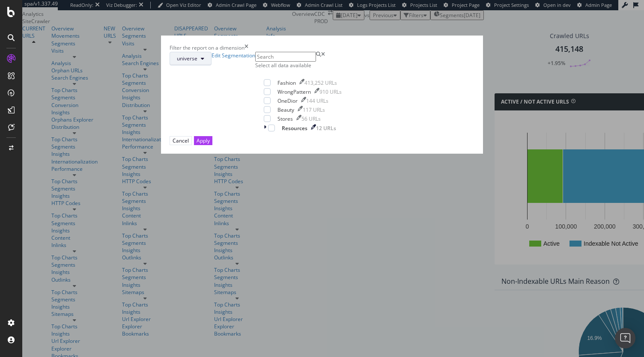
click at [197, 62] on span "universe" at bounding box center [187, 58] width 21 height 7
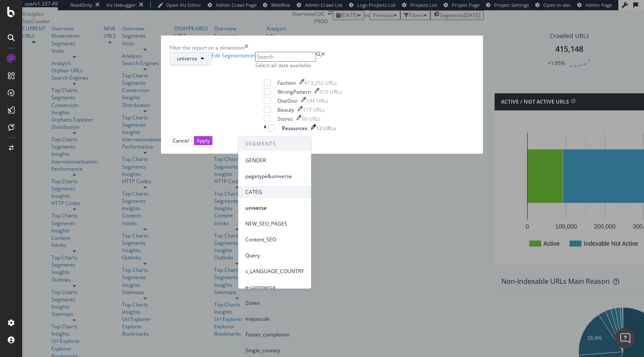
click at [281, 195] on span "CATEG" at bounding box center [274, 192] width 59 height 8
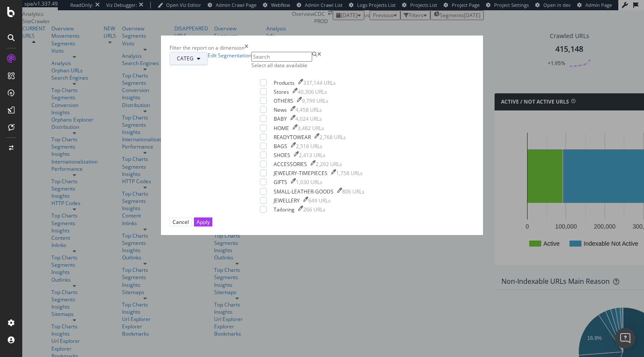
click at [194, 62] on span "CATEG" at bounding box center [185, 58] width 17 height 7
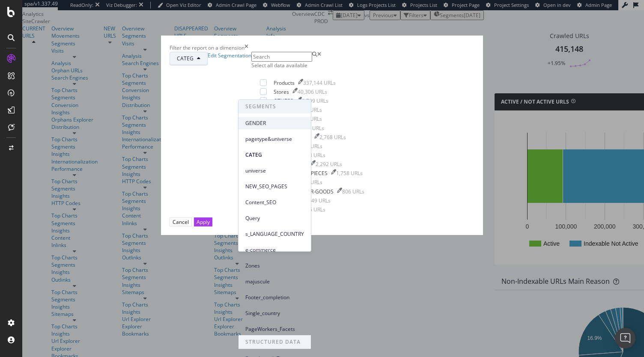
click at [265, 123] on span "GENDER" at bounding box center [274, 123] width 59 height 8
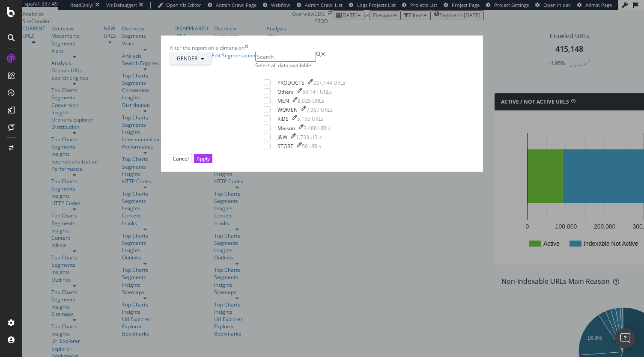
click at [197, 62] on span "GENDER" at bounding box center [187, 58] width 21 height 7
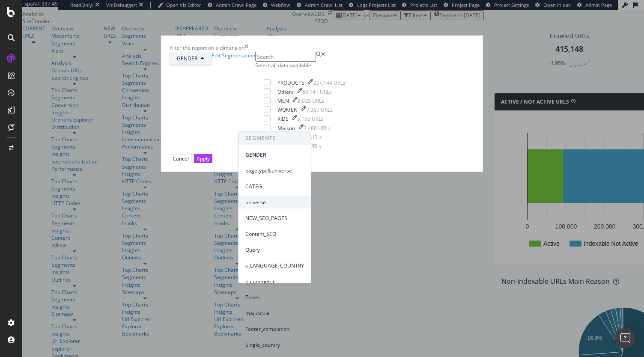
scroll to position [8, 0]
click at [274, 167] on span "pagetype&universe" at bounding box center [274, 171] width 59 height 8
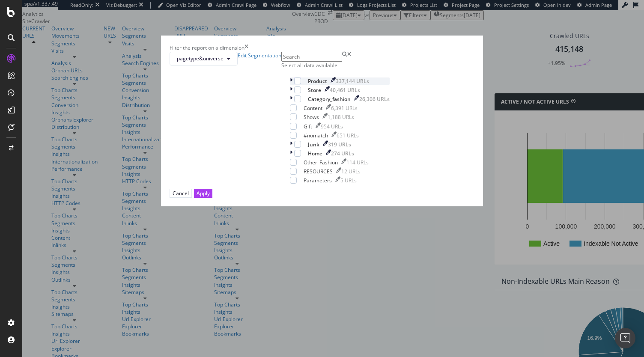
click at [290, 85] on icon "modal" at bounding box center [291, 80] width 3 height 7
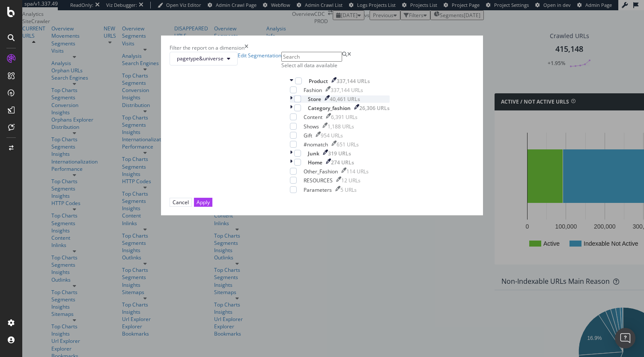
click at [290, 103] on icon "modal" at bounding box center [291, 98] width 3 height 7
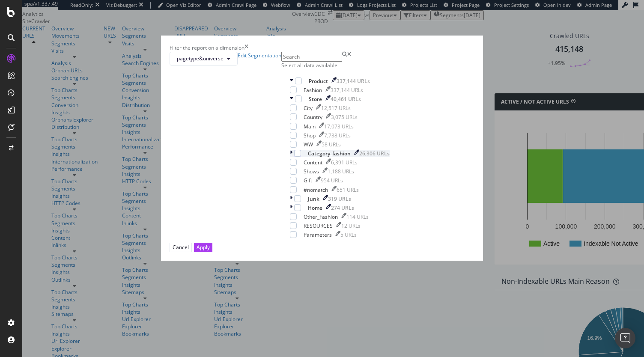
click at [290, 157] on icon "modal" at bounding box center [291, 153] width 3 height 7
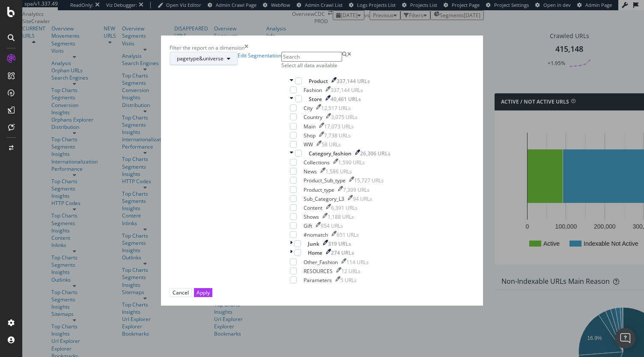
click at [223, 62] on span "pagetype&universe" at bounding box center [200, 58] width 47 height 7
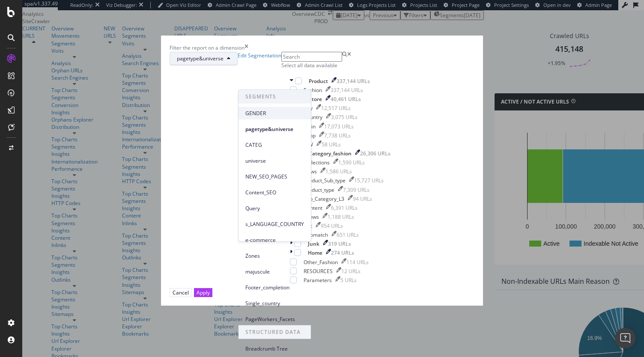
click at [286, 117] on div "GENDER" at bounding box center [274, 113] width 72 height 12
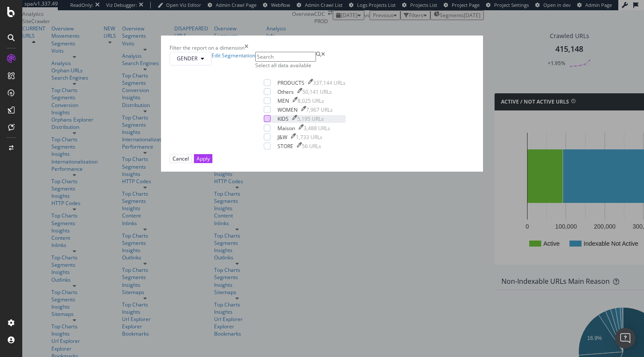
click at [264, 122] on div "modal" at bounding box center [267, 118] width 7 height 7
click at [211, 66] on button "GENDER" at bounding box center [191, 59] width 42 height 14
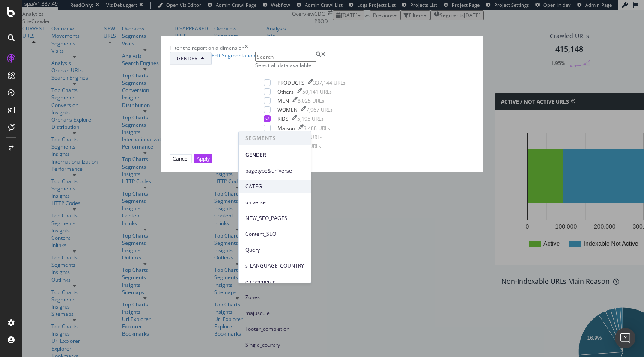
click at [273, 183] on span "CATEG" at bounding box center [274, 187] width 59 height 8
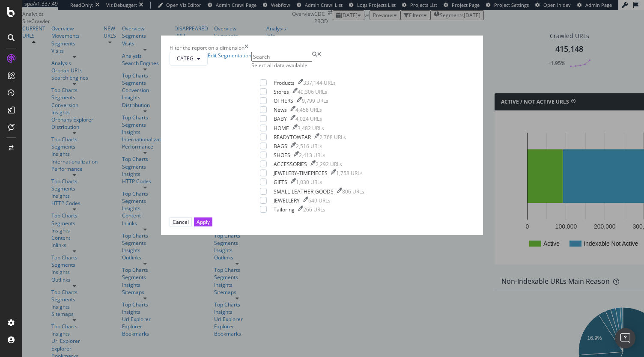
click at [281, 62] on input "modal" at bounding box center [281, 57] width 61 height 10
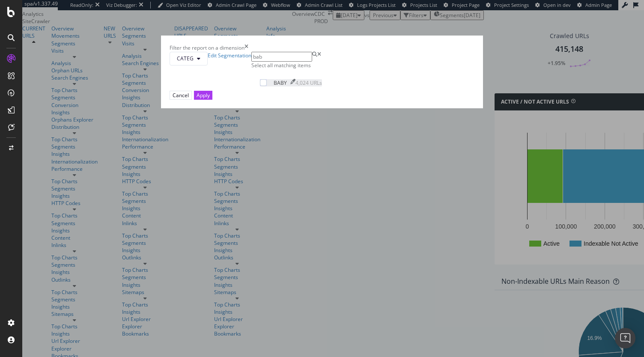
click at [270, 79] on div "modal" at bounding box center [270, 79] width 0 height 0
click at [266, 62] on input "bab" at bounding box center [281, 57] width 61 height 10
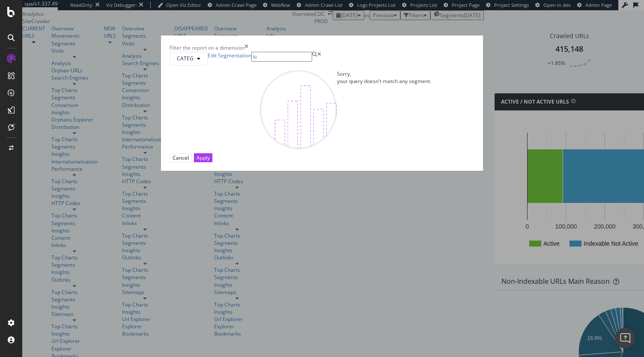
type input "k"
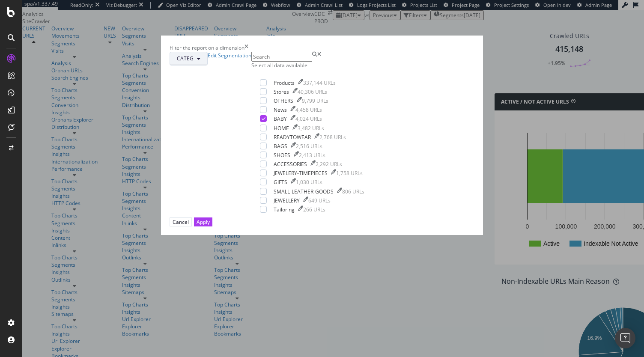
click at [194, 62] on span "CATEG" at bounding box center [185, 58] width 17 height 7
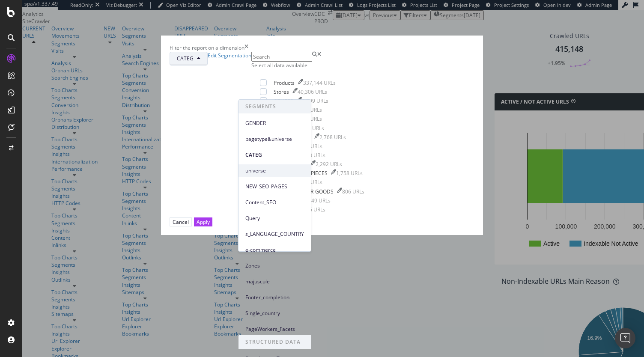
click at [266, 172] on span "universe" at bounding box center [274, 171] width 59 height 8
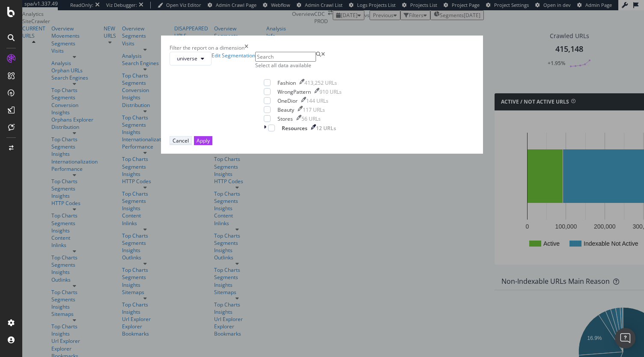
click at [189, 144] on div "Cancel" at bounding box center [181, 140] width 16 height 7
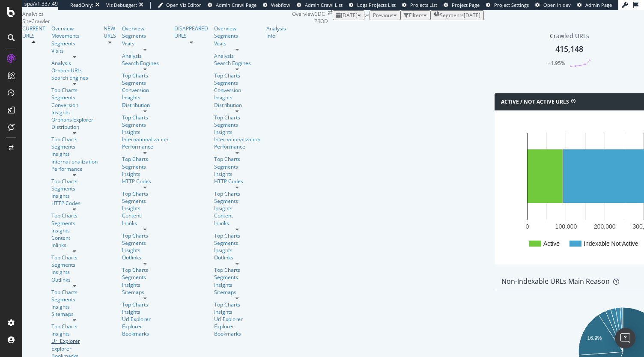
click at [51, 337] on div "Url Explorer" at bounding box center [74, 340] width 46 height 7
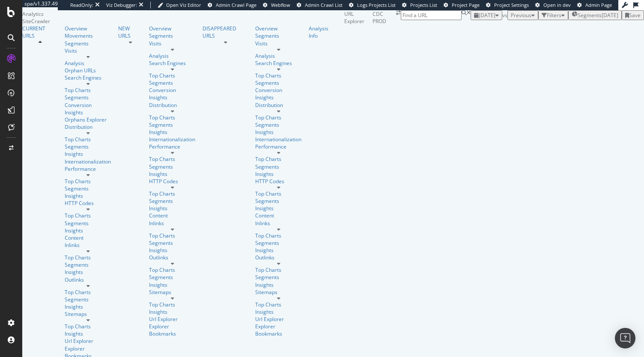
click at [547, 19] on div "Filters" at bounding box center [554, 15] width 15 height 7
click at [479, 29] on div "Add Filter" at bounding box center [490, 24] width 23 height 7
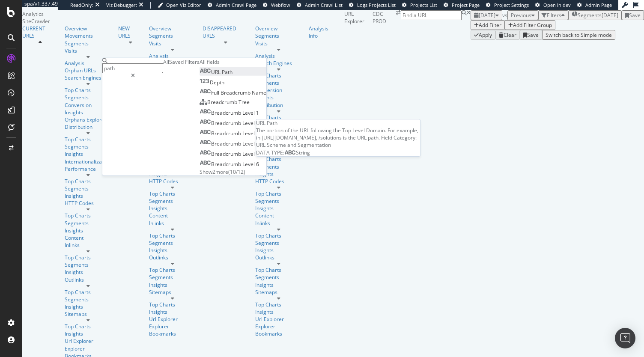
type input "path"
click at [200, 76] on div "URL Path" at bounding box center [216, 71] width 33 height 7
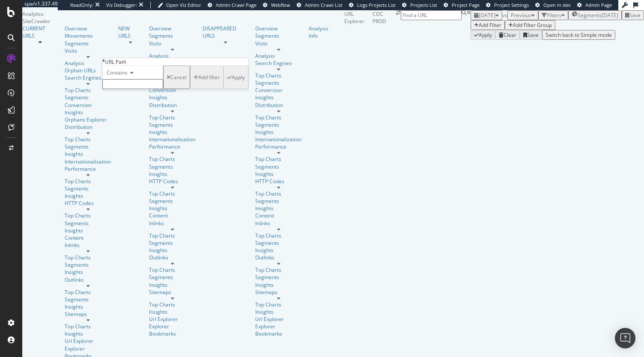
click at [147, 89] on div "Contains" at bounding box center [132, 78] width 61 height 24
click at [140, 89] on input "text" at bounding box center [132, 84] width 61 height 10
type input "/baby"
click at [232, 83] on div "Apply" at bounding box center [238, 79] width 13 height 7
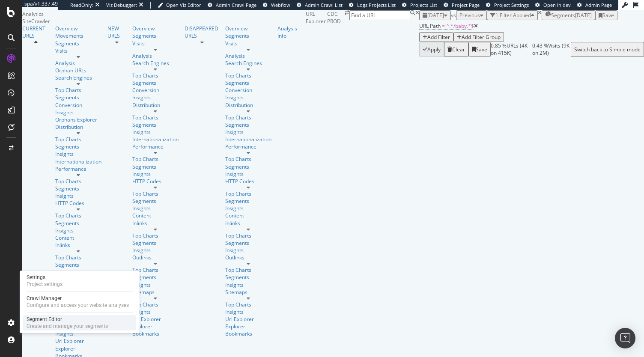
click at [54, 318] on div "Segment Editor" at bounding box center [67, 319] width 81 height 7
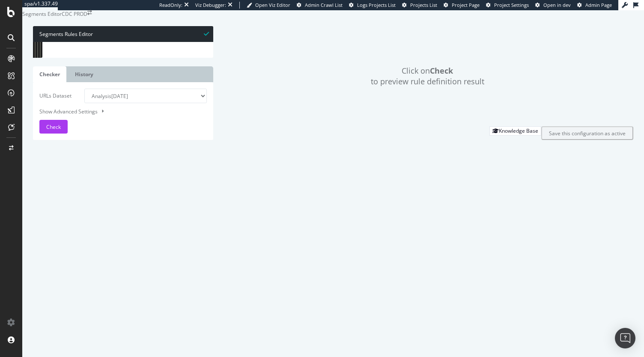
click at [138, 195] on div "[ segment : GENDER ] @ WOMEN or ( path * ᄋ ᅧ ᄉ ᅥᆼ- ᄑ ᅢ ᄉ ᅧᆫ* path *moda-donna* …" at bounding box center [231, 140] width 357 height 197
type textarea "path *mens-fashion*"
type input "baby"
drag, startPoint x: 97, startPoint y: 199, endPoint x: 55, endPoint y: 144, distance: 69.0
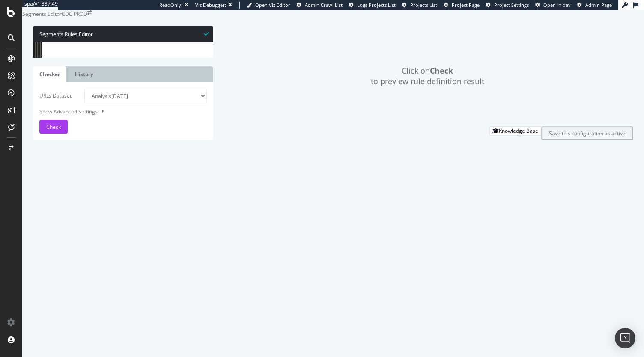
click at [55, 144] on div "or ( path *joaillerie-horlogerie* path *gioielleria-e-orologeria* path *jewelry…" at bounding box center [231, 136] width 357 height 197
type textarea "path *enfant* path *baby*"
click at [122, 42] on div "or ( path *joaillerie-horlogerie* path *gioielleria-e-orologeria* path *jewelry…" at bounding box center [130, 42] width 154 height 0
drag, startPoint x: 96, startPoint y: 201, endPoint x: 39, endPoint y: 143, distance: 82.3
click at [39, 42] on div "path *enfant* path *baby* 36 37 38 39 40 41 42 43 44 45 46 47 48 49 50 51 52 53…" at bounding box center [123, 42] width 180 height 0
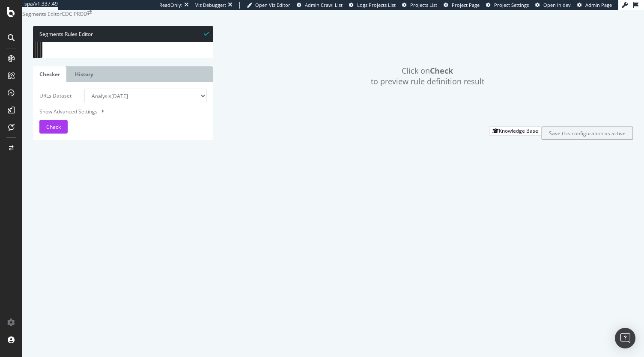
click at [103, 54] on input "baby" at bounding box center [113, 49] width 93 height 11
click at [99, 54] on input "baby" at bounding box center [113, 49] width 93 height 11
type input "product"
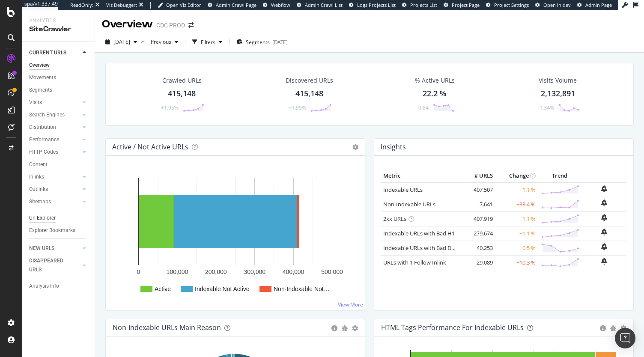
click at [45, 216] on div "Url Explorer" at bounding box center [42, 218] width 27 height 9
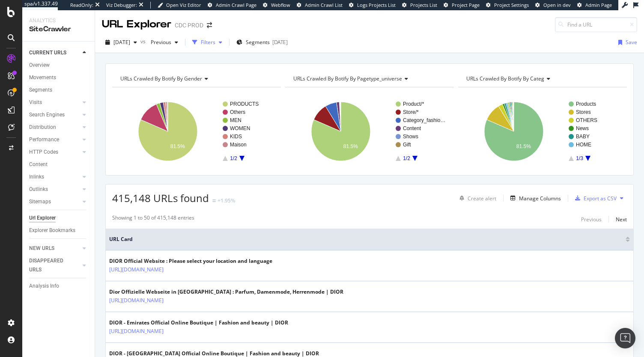
click at [221, 37] on div "Filters" at bounding box center [207, 42] width 37 height 13
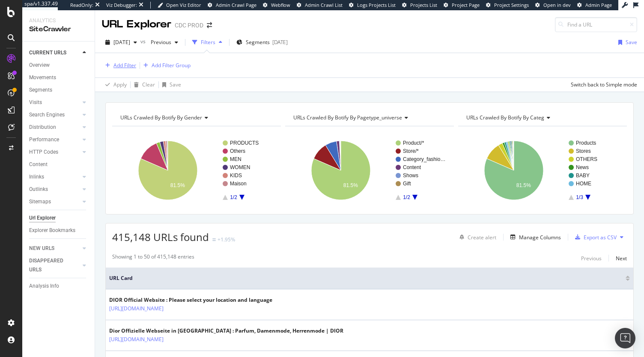
click at [125, 64] on div "Add Filter" at bounding box center [124, 65] width 23 height 7
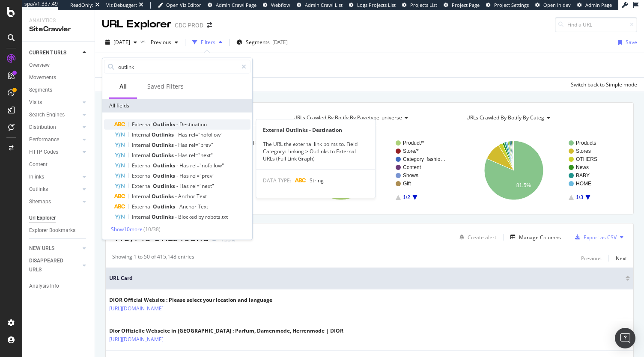
type input "outlink"
click at [189, 127] on span "Destination" at bounding box center [192, 124] width 27 height 7
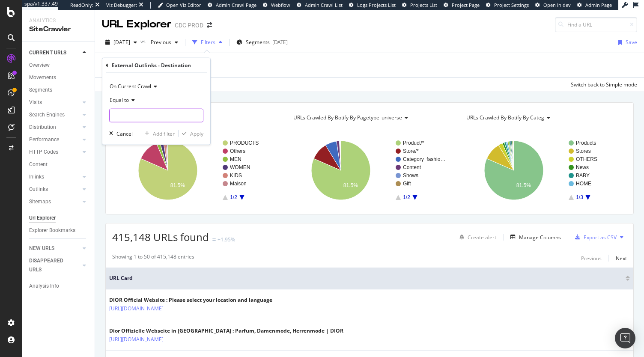
click at [146, 118] on input "text" at bounding box center [156, 116] width 93 height 14
click at [128, 100] on span "Equal to" at bounding box center [119, 99] width 19 height 7
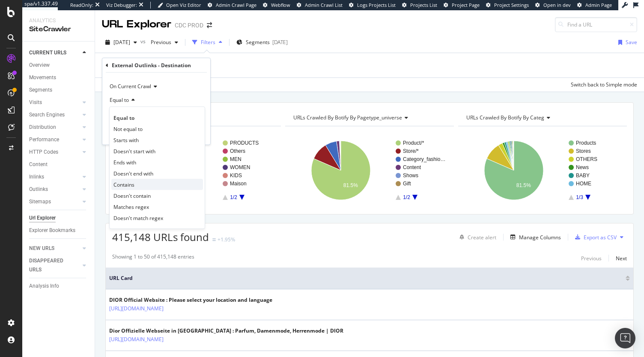
click at [132, 179] on div "Contains" at bounding box center [157, 184] width 92 height 11
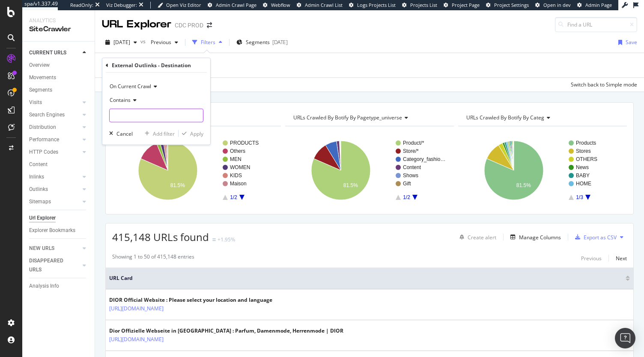
click at [140, 121] on input "text" at bounding box center [156, 116] width 93 height 14
type input "/product"
click at [191, 130] on div "Apply" at bounding box center [196, 133] width 13 height 7
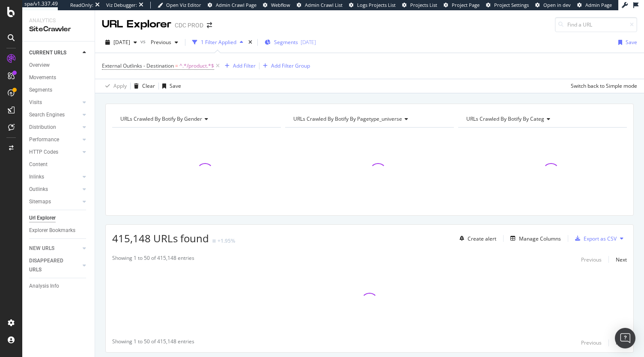
click at [316, 39] on div "2025-08-27" at bounding box center [308, 42] width 15 height 7
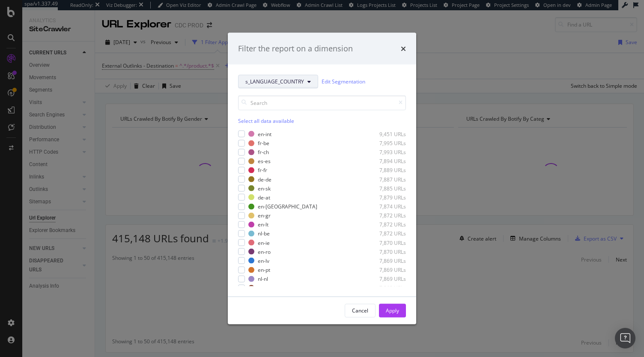
click at [273, 79] on span "s_LANGUAGE_COUNTRY" at bounding box center [274, 81] width 59 height 7
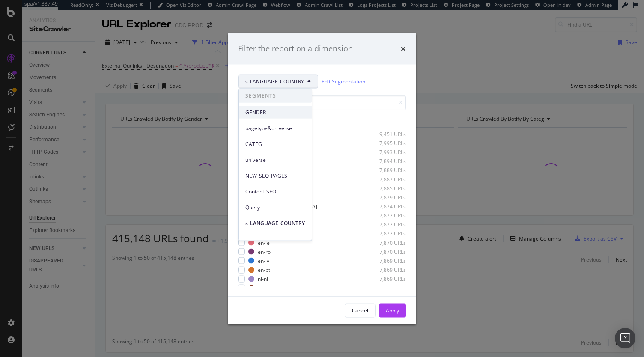
click at [273, 118] on div "GENDER" at bounding box center [274, 112] width 73 height 12
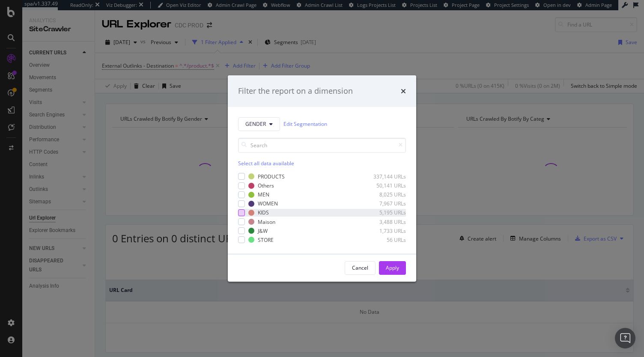
click at [242, 213] on div "modal" at bounding box center [241, 212] width 7 height 7
click at [397, 268] on div "Apply" at bounding box center [392, 267] width 13 height 7
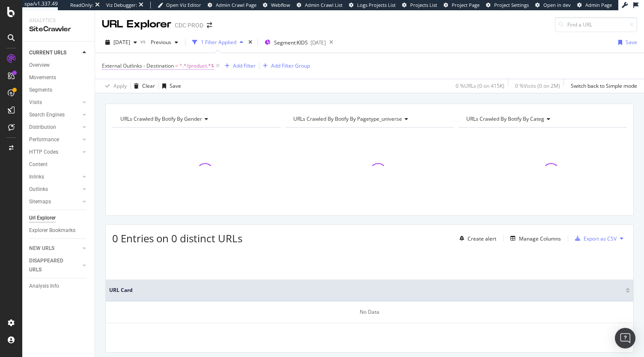
click at [193, 65] on span "^.*/product.*$" at bounding box center [196, 66] width 35 height 12
click at [151, 113] on input "/product" at bounding box center [150, 115] width 81 height 14
type input "/product/"
click at [198, 134] on div "Apply" at bounding box center [196, 132] width 13 height 7
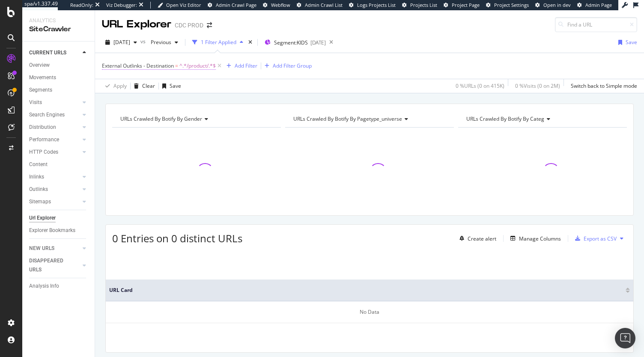
click at [185, 64] on span "^.*/product/.*$" at bounding box center [197, 66] width 36 height 12
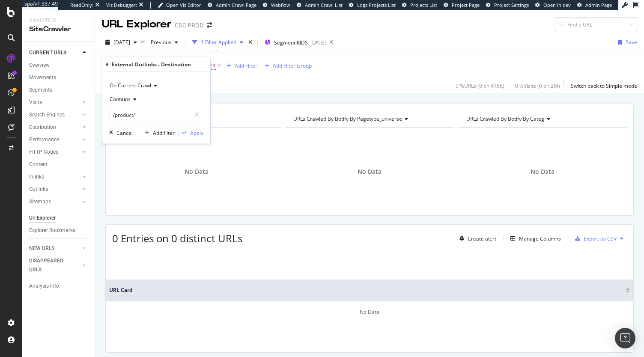
click at [110, 63] on div "External Outlinks - Destination" at bounding box center [156, 64] width 101 height 15
click at [106, 63] on icon at bounding box center [107, 64] width 3 height 5
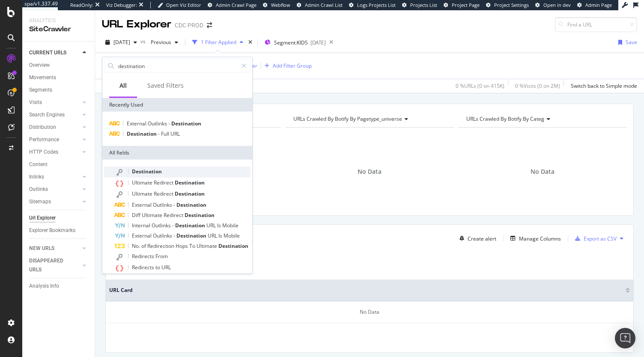
type input "destination"
click at [150, 173] on span "Destination" at bounding box center [147, 171] width 30 height 7
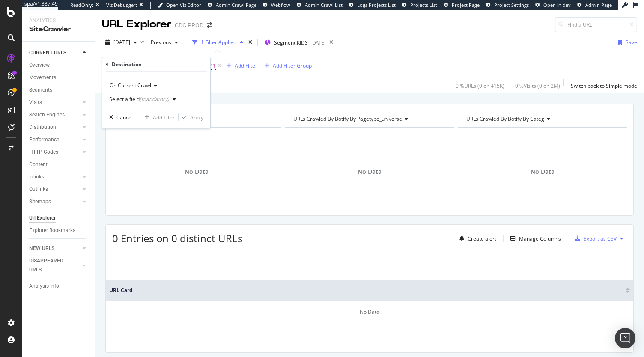
click at [150, 102] on div "Select a field (mandatory)" at bounding box center [144, 99] width 70 height 13
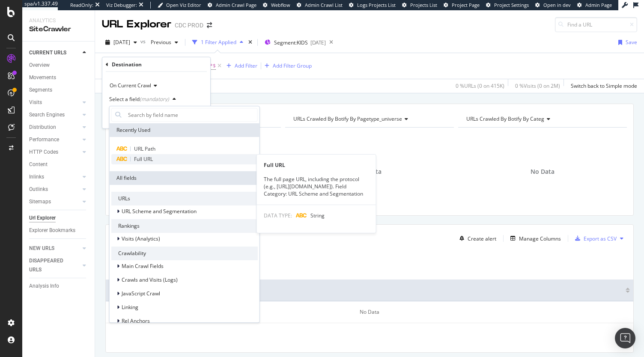
click at [146, 157] on span "Full URL" at bounding box center [143, 158] width 19 height 7
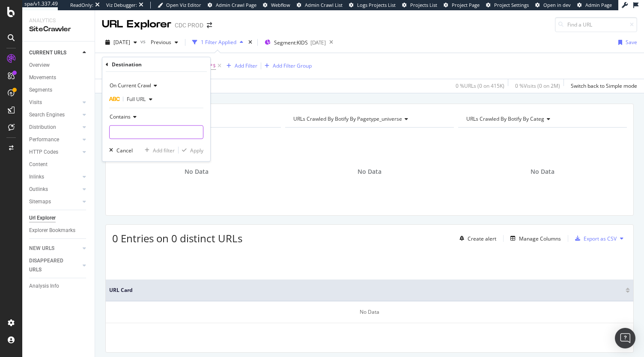
click at [131, 130] on input "text" at bounding box center [156, 132] width 93 height 14
type input "/product/"
click at [198, 150] on div "Apply" at bounding box center [196, 149] width 13 height 7
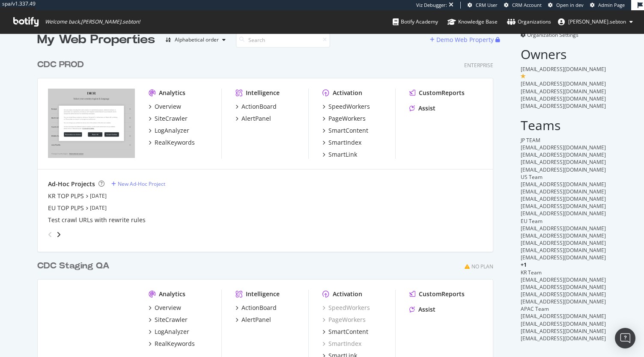
scroll to position [18, 0]
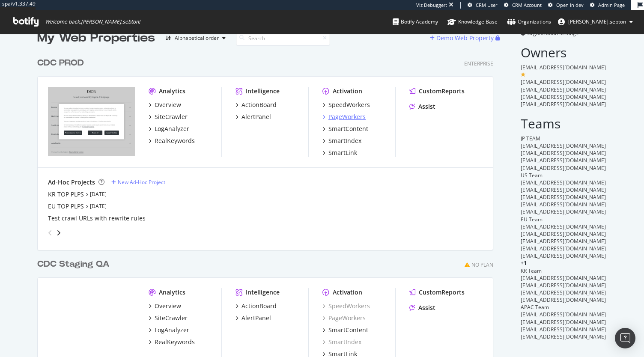
click at [351, 114] on div "PageWorkers" at bounding box center [346, 117] width 37 height 9
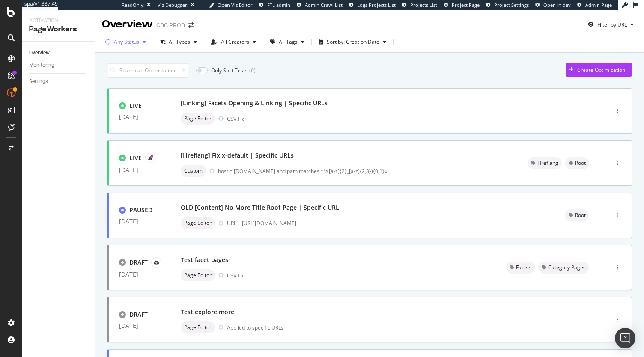
click at [138, 42] on div "Any Status" at bounding box center [126, 41] width 25 height 5
click at [127, 76] on div "Live" at bounding box center [123, 73] width 9 height 7
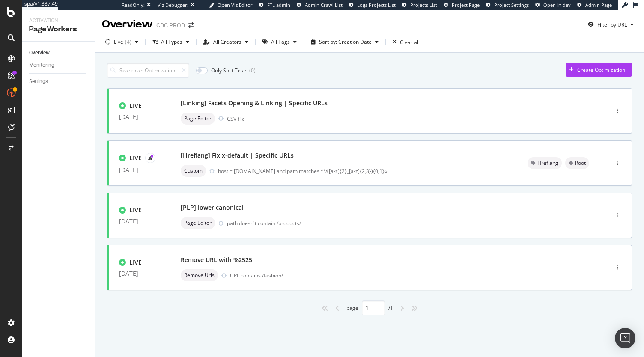
click at [241, 305] on div "page 1 / 1" at bounding box center [369, 308] width 525 height 15
click at [268, 157] on div "[Hreflang] Fix x-default | Specific URLs" at bounding box center [237, 155] width 113 height 9
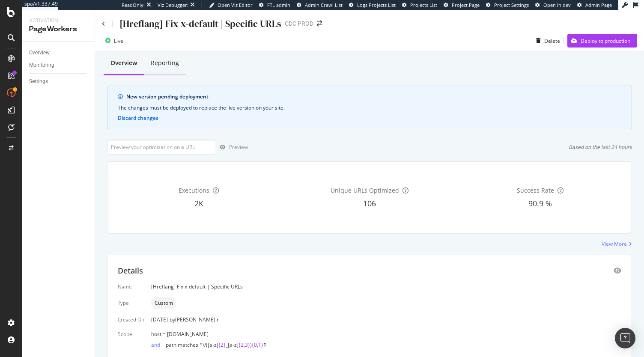
click at [170, 66] on div "Reporting" at bounding box center [165, 63] width 28 height 9
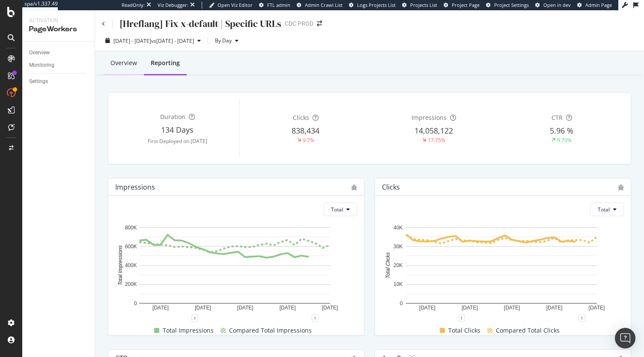
click at [118, 68] on div "Overview" at bounding box center [124, 64] width 40 height 24
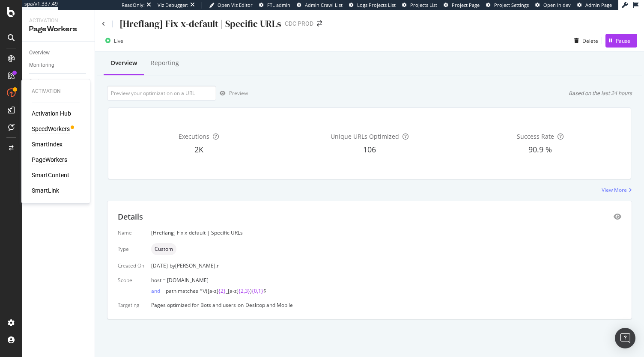
click at [55, 127] on div "SpeedWorkers" at bounding box center [51, 129] width 38 height 9
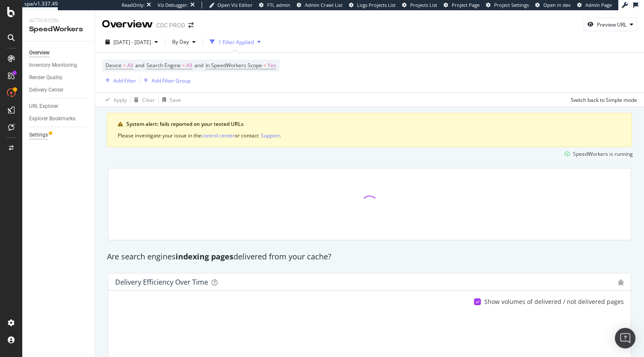
click at [37, 134] on div "Settings" at bounding box center [38, 135] width 19 height 9
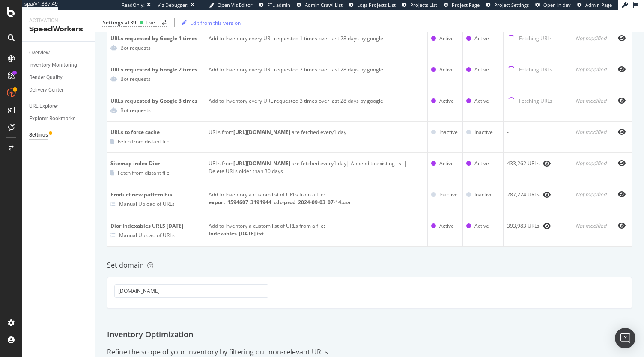
scroll to position [60, 0]
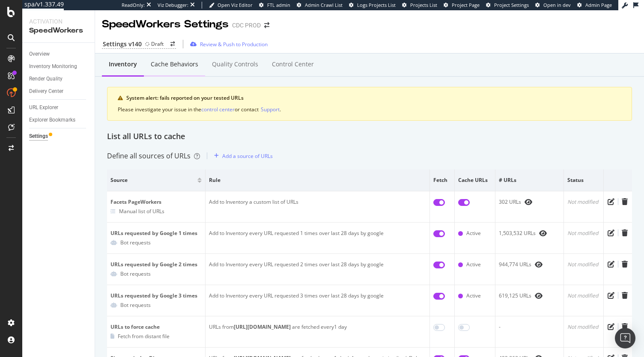
click at [170, 71] on div "Cache behaviors" at bounding box center [174, 65] width 61 height 24
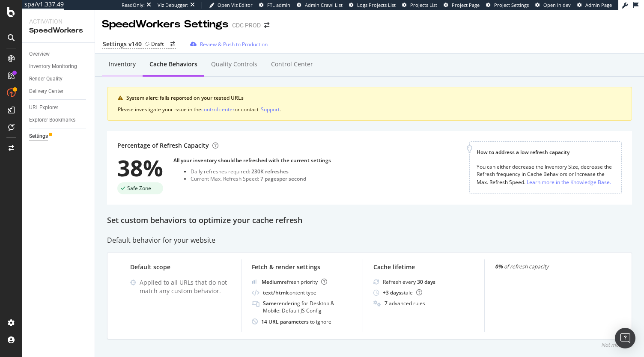
click at [122, 61] on div "Inventory" at bounding box center [122, 64] width 27 height 9
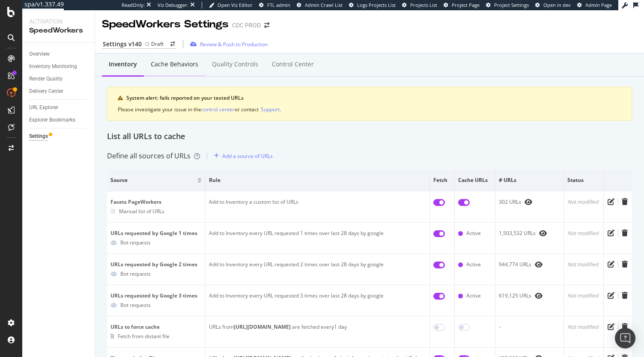
click at [176, 65] on div "Cache behaviors" at bounding box center [175, 64] width 48 height 9
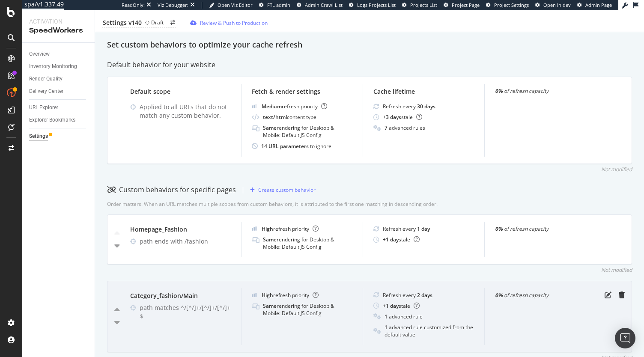
scroll to position [173, 0]
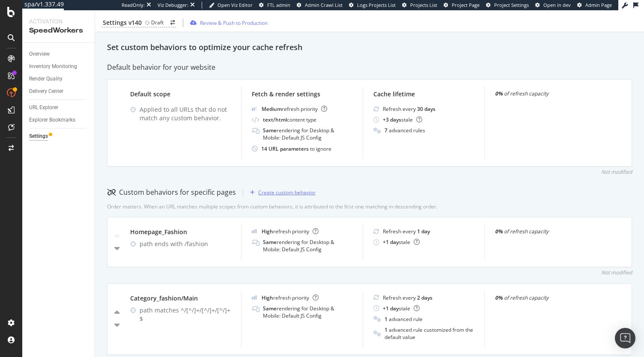
click at [275, 193] on div "Create custom behavior" at bounding box center [286, 192] width 57 height 7
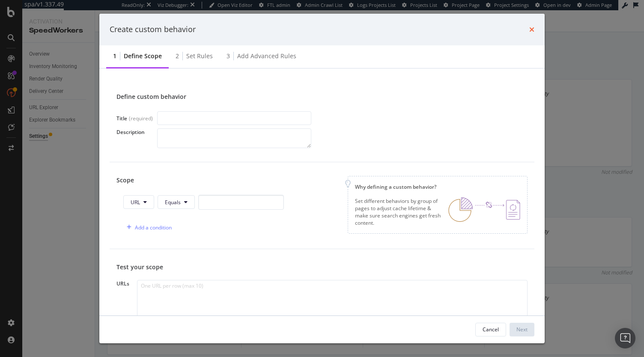
click at [530, 30] on icon "times" at bounding box center [531, 29] width 5 height 7
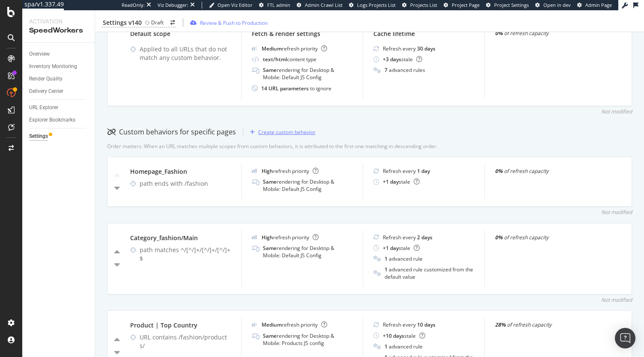
scroll to position [229, 0]
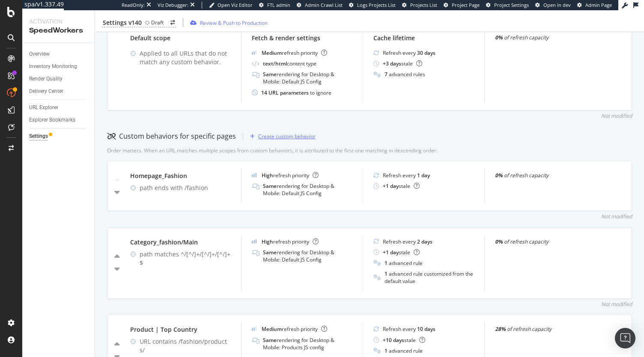
click at [281, 136] on div "Create custom behavior" at bounding box center [286, 136] width 57 height 7
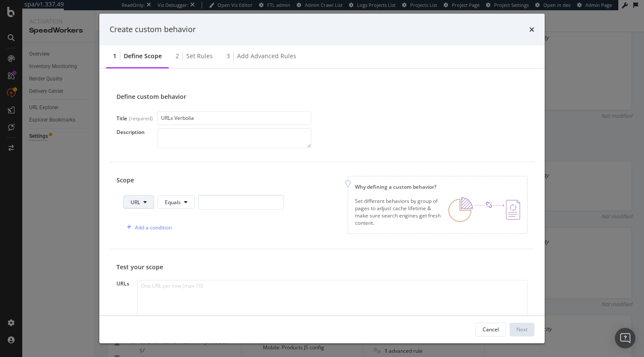
type input "URLs Verbolia"
click at [137, 207] on button "URL" at bounding box center [138, 202] width 31 height 14
click at [137, 262] on span "Path" at bounding box center [146, 266] width 30 height 8
click at [176, 195] on button "Equals" at bounding box center [177, 202] width 37 height 14
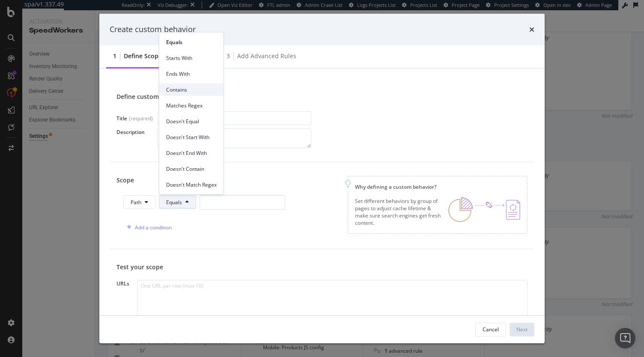
click at [184, 92] on span "Contains" at bounding box center [191, 90] width 51 height 8
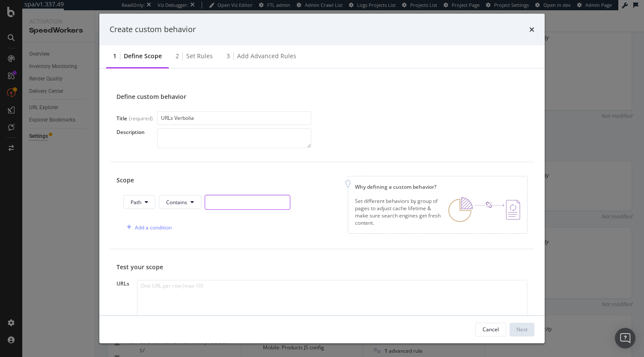
click at [227, 203] on input "modal" at bounding box center [248, 202] width 86 height 15
type input "/discover"
click at [265, 232] on div "Add a condition" at bounding box center [206, 227] width 167 height 15
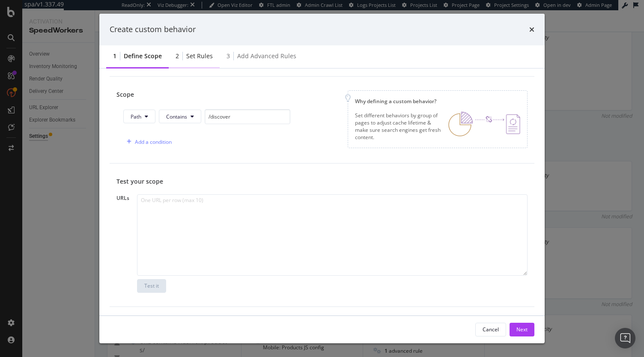
click at [208, 63] on div "2 Set rules" at bounding box center [194, 57] width 51 height 24
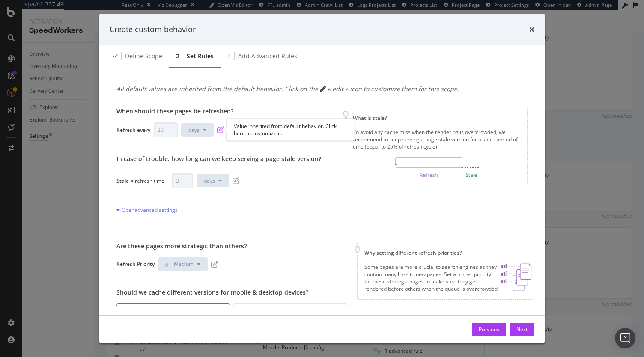
click at [222, 131] on icon "pen-to-square" at bounding box center [220, 129] width 7 height 7
click at [164, 132] on input "30" at bounding box center [166, 129] width 24 height 15
drag, startPoint x: 164, startPoint y: 132, endPoint x: 138, endPoint y: 134, distance: 25.8
click at [138, 134] on div "Refresh every 30 days" at bounding box center [218, 129] width 205 height 15
type input "7"
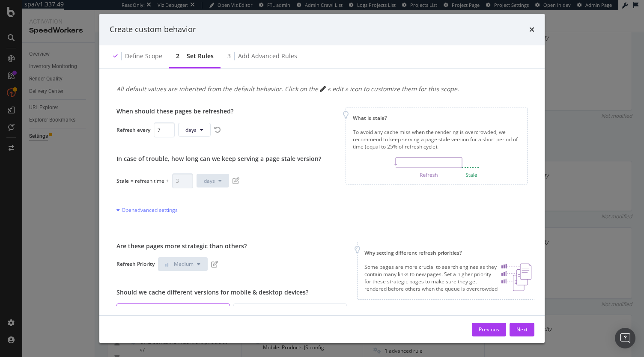
click at [273, 191] on div "When should these pages be refreshed? Refresh every 7 days In case of trouble, …" at bounding box center [218, 160] width 205 height 107
click at [253, 50] on div "3 Add advanced rules" at bounding box center [261, 57] width 83 height 24
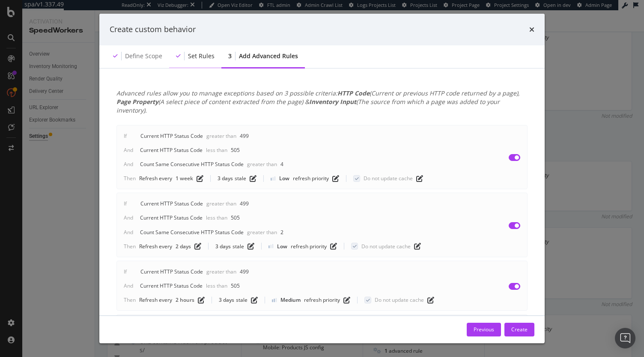
click at [195, 52] on div "Set rules" at bounding box center [201, 56] width 27 height 9
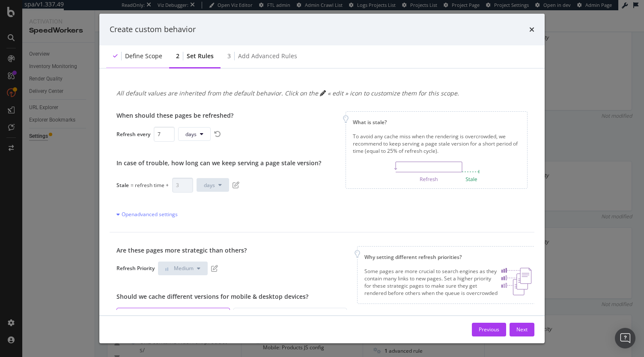
click at [156, 54] on div "Define scope" at bounding box center [143, 56] width 37 height 9
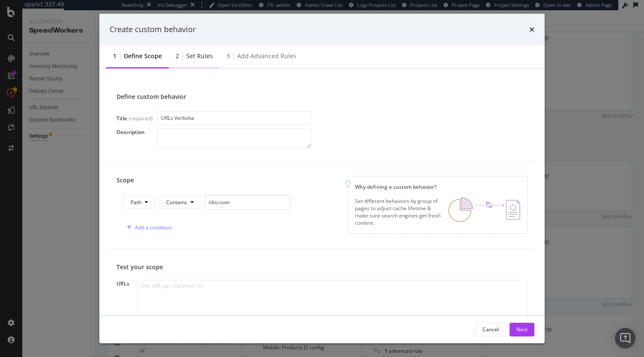
click at [200, 63] on div "2 Set rules" at bounding box center [194, 57] width 51 height 24
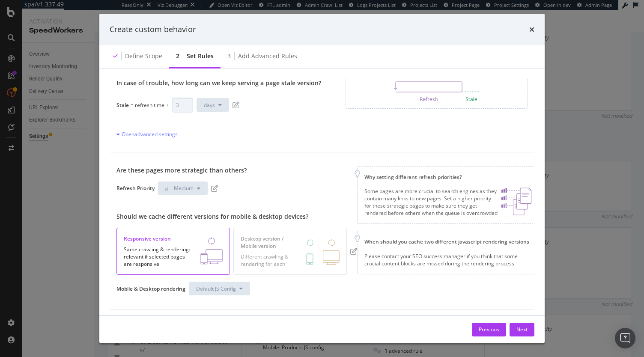
scroll to position [4, 0]
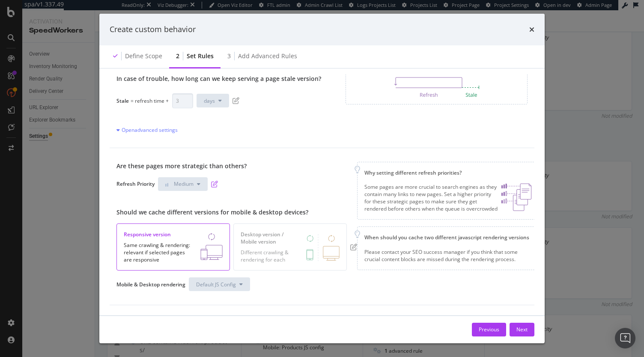
click at [217, 181] on icon "pen-to-square" at bounding box center [214, 184] width 7 height 7
click at [197, 182] on button "Medium" at bounding box center [183, 184] width 50 height 14
click at [176, 229] on span "High" at bounding box center [176, 227] width 20 height 8
click at [281, 182] on div "Refresh Priority High" at bounding box center [236, 184] width 241 height 14
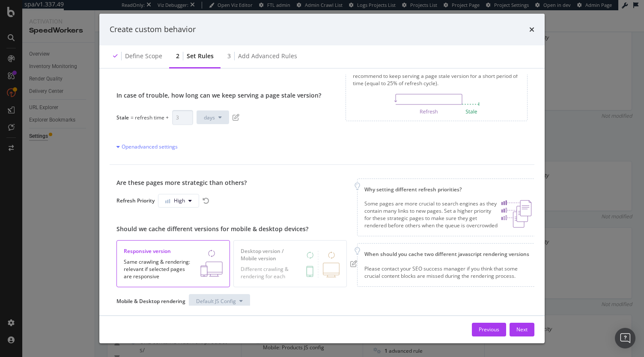
scroll to position [0, 0]
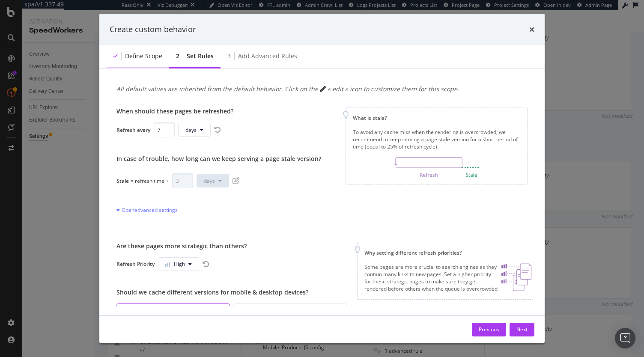
click at [148, 63] on div "Define scope" at bounding box center [137, 57] width 63 height 24
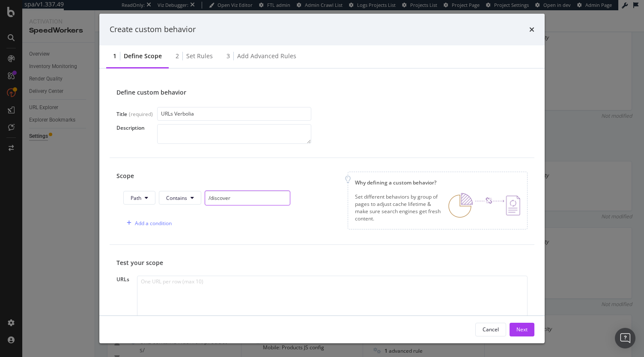
click at [253, 193] on input "/discover" at bounding box center [248, 198] width 86 height 15
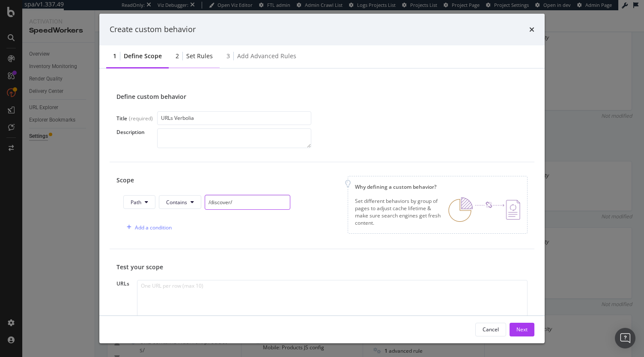
type input "/discover/"
click at [201, 57] on div "Set rules" at bounding box center [199, 56] width 27 height 9
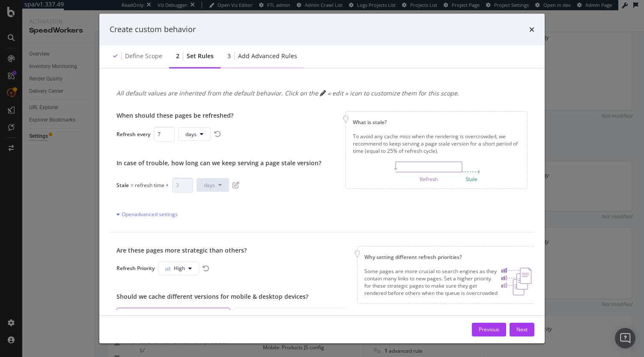
click at [271, 61] on div "3 Add advanced rules" at bounding box center [261, 57] width 83 height 24
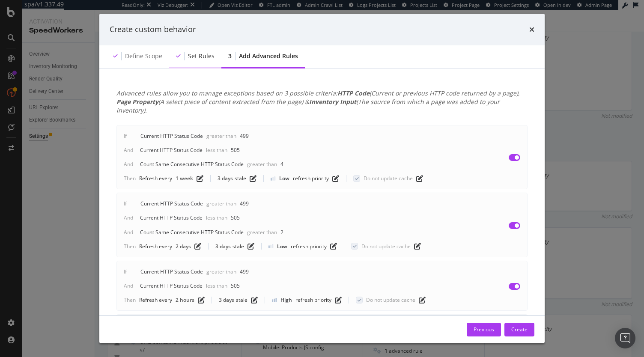
click at [192, 63] on div "Set rules" at bounding box center [195, 57] width 52 height 24
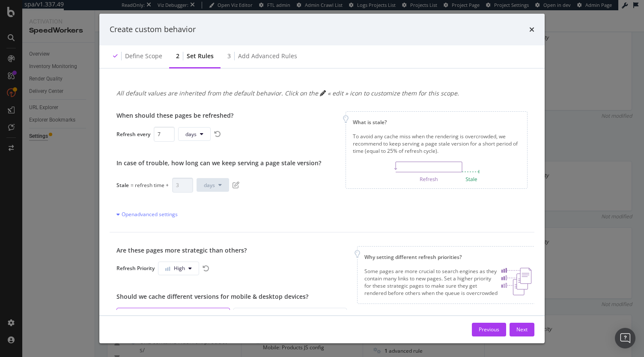
drag, startPoint x: 326, startPoint y: 228, endPoint x: 340, endPoint y: 248, distance: 24.0
click at [340, 248] on div "Are these pages more strategic than others?" at bounding box center [236, 250] width 241 height 9
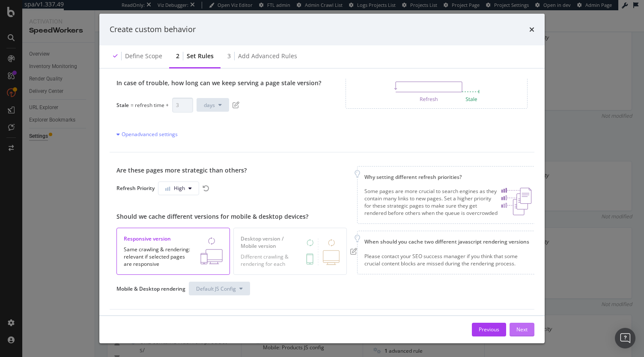
click at [519, 328] on div "Next" at bounding box center [521, 329] width 11 height 7
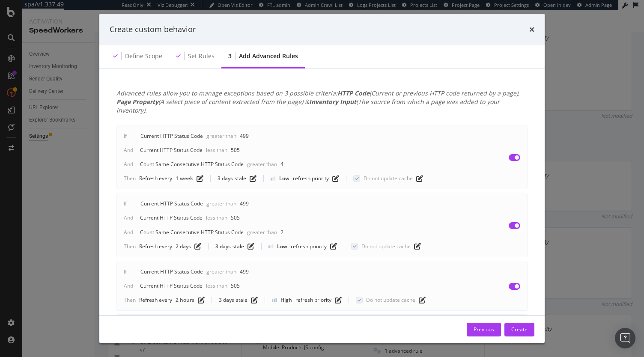
scroll to position [241, 0]
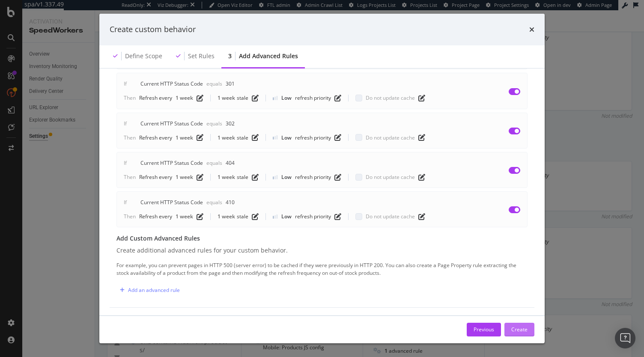
click at [515, 334] on div "Create" at bounding box center [519, 329] width 16 height 13
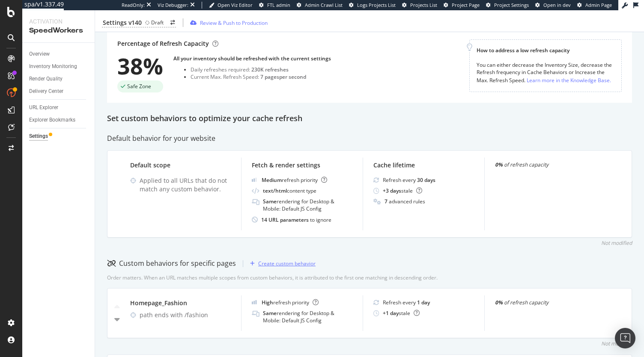
scroll to position [0, 0]
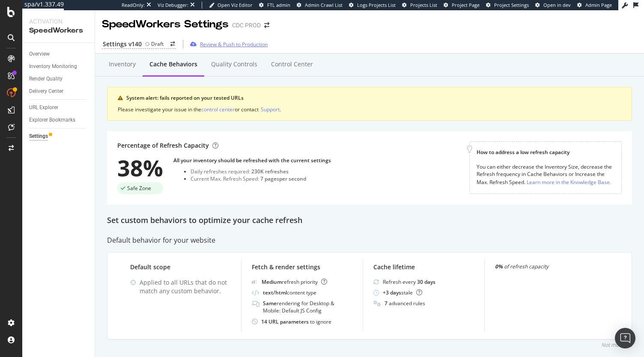
click at [226, 44] on div "Review & Push to Production" at bounding box center [234, 44] width 68 height 7
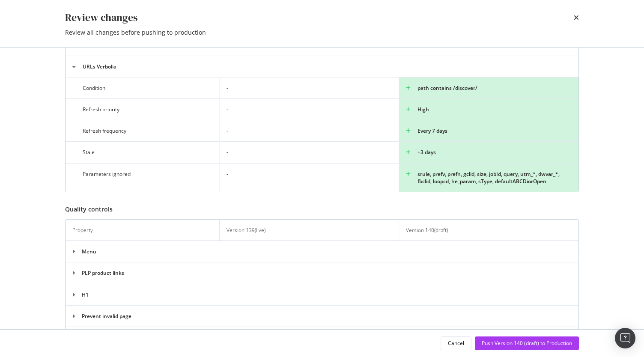
scroll to position [586, 0]
click at [515, 342] on div "Push Version 140 (draft) to Production" at bounding box center [527, 343] width 90 height 7
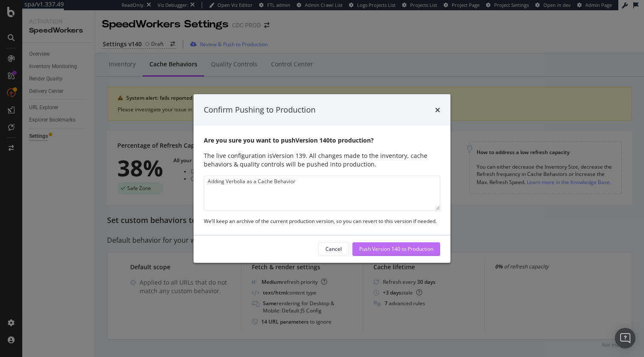
type textarea "Adding Verbolia as a Cache Behavior"
click at [397, 251] on div "Push Version 140 to Production" at bounding box center [396, 248] width 74 height 7
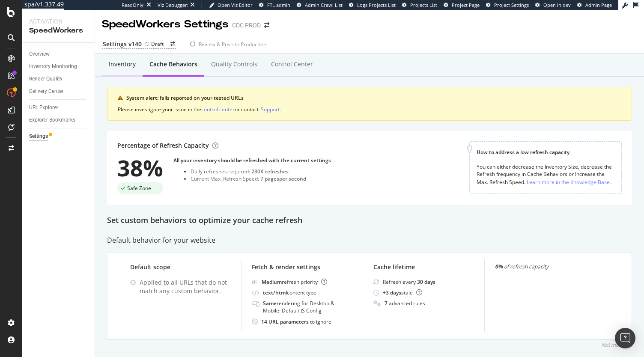
click at [122, 64] on div "Inventory" at bounding box center [122, 64] width 27 height 9
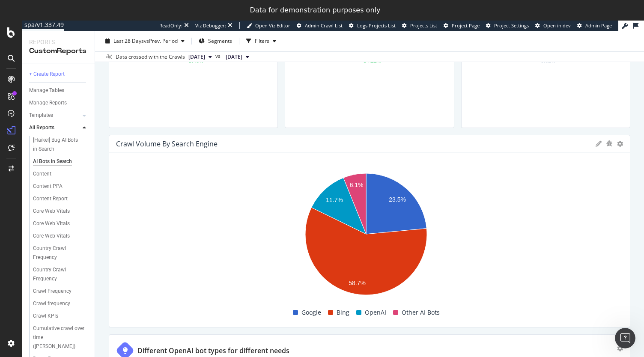
scroll to position [349, 0]
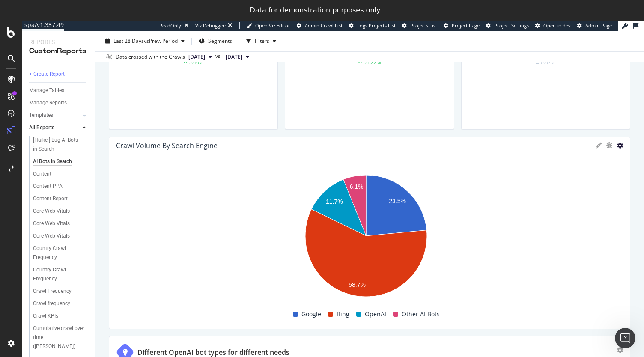
click at [617, 143] on icon at bounding box center [620, 146] width 6 height 6
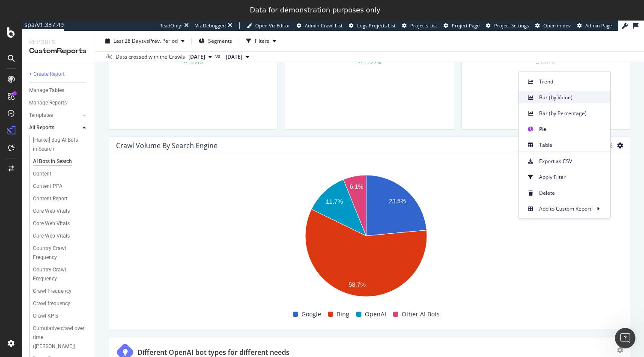
click at [548, 101] on span "Bar (by Value)" at bounding box center [571, 97] width 64 height 8
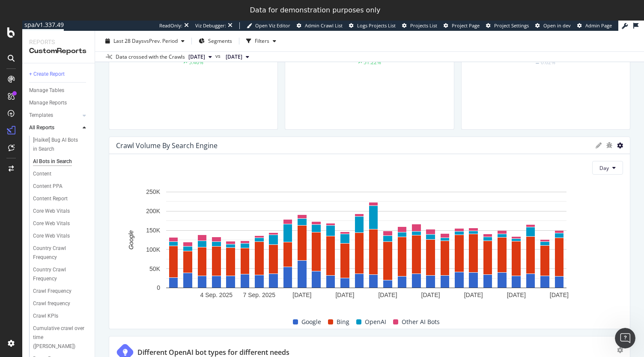
click at [617, 143] on icon at bounding box center [620, 146] width 6 height 6
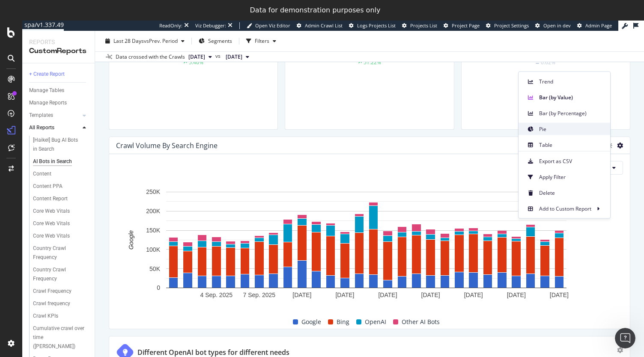
click at [560, 130] on span "Pie" at bounding box center [571, 129] width 64 height 8
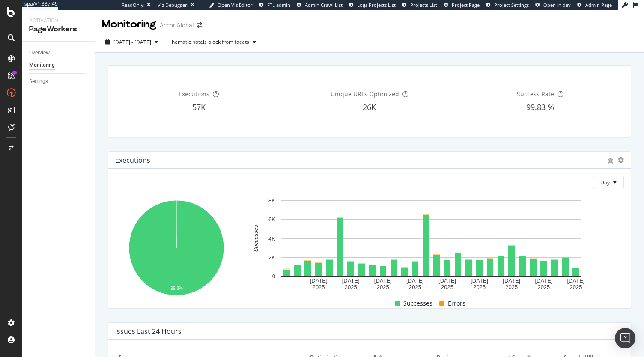
scroll to position [331, 0]
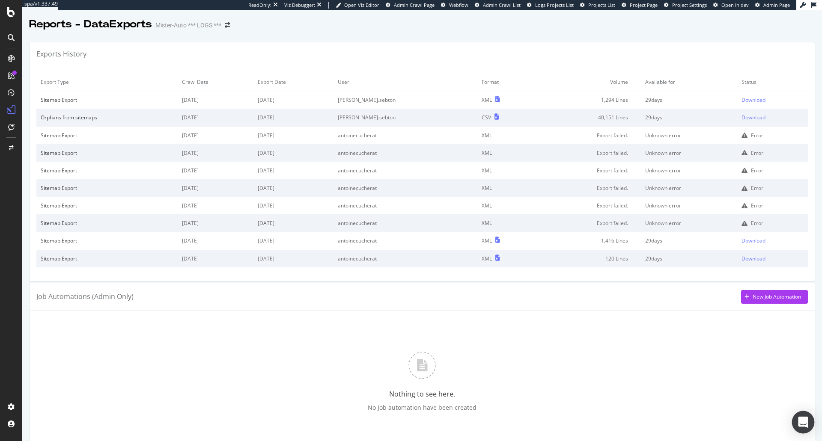
click at [643, 357] on icon "Open Intercom Messenger" at bounding box center [803, 422] width 10 height 11
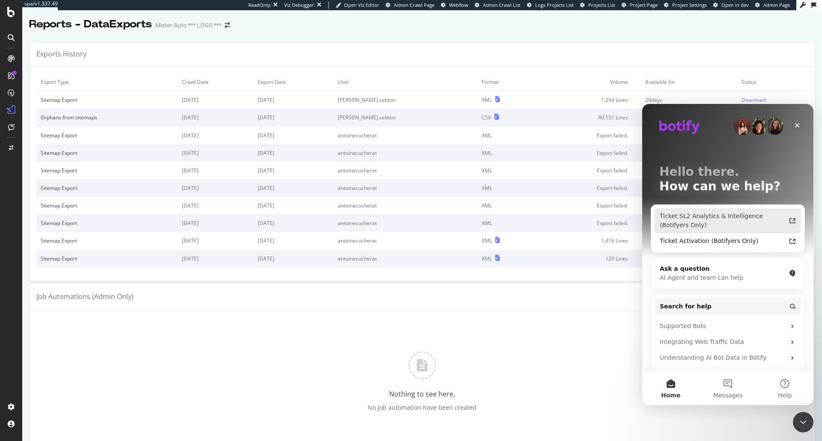
click at [643, 217] on div "Ticket SL2 Analytics & Intelligence (Botifyers Only)" at bounding box center [723, 221] width 126 height 18
